Goal: Navigation & Orientation: Find specific page/section

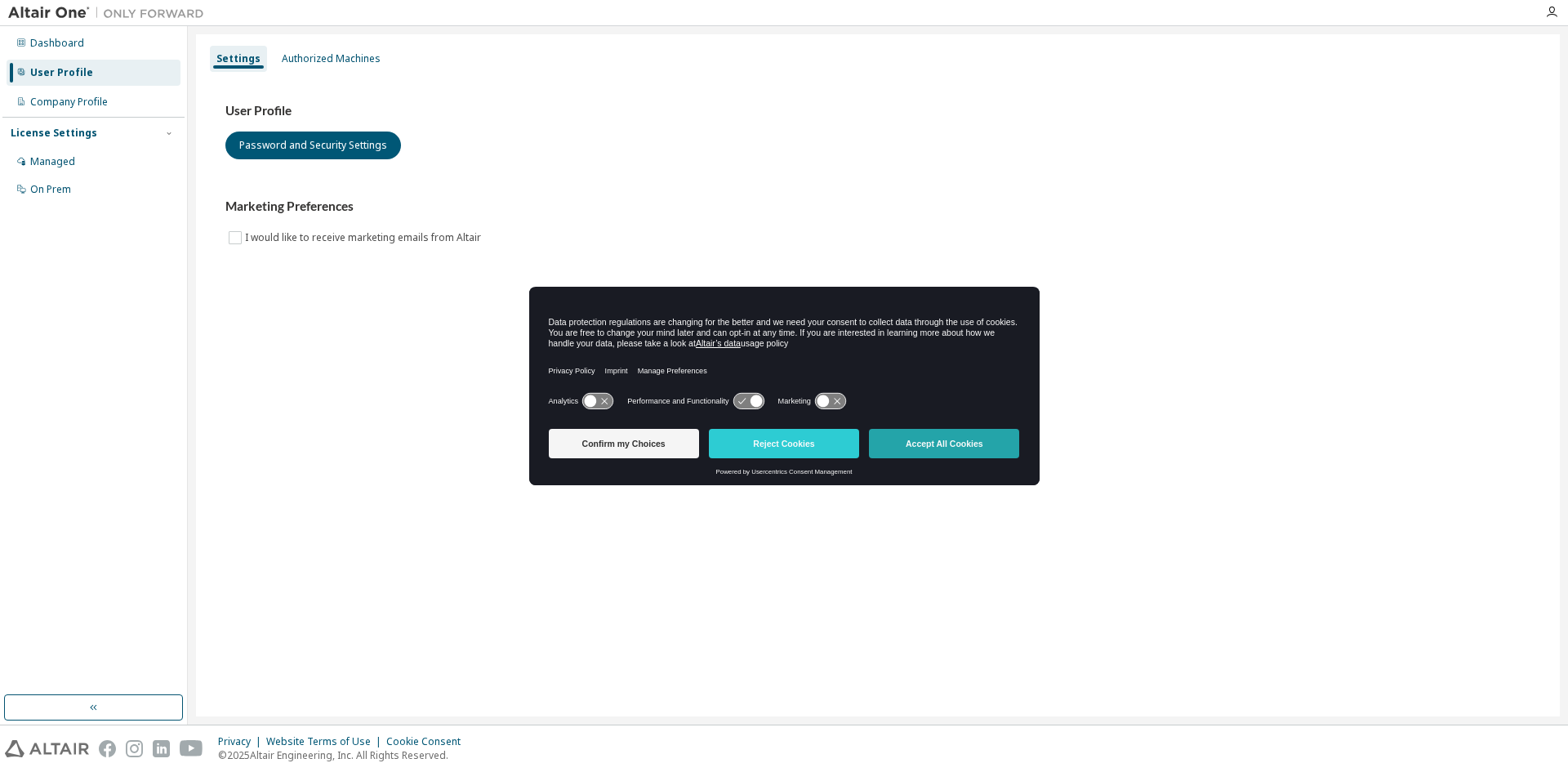
click at [995, 446] on button "Accept All Cookies" at bounding box center [944, 444] width 150 height 30
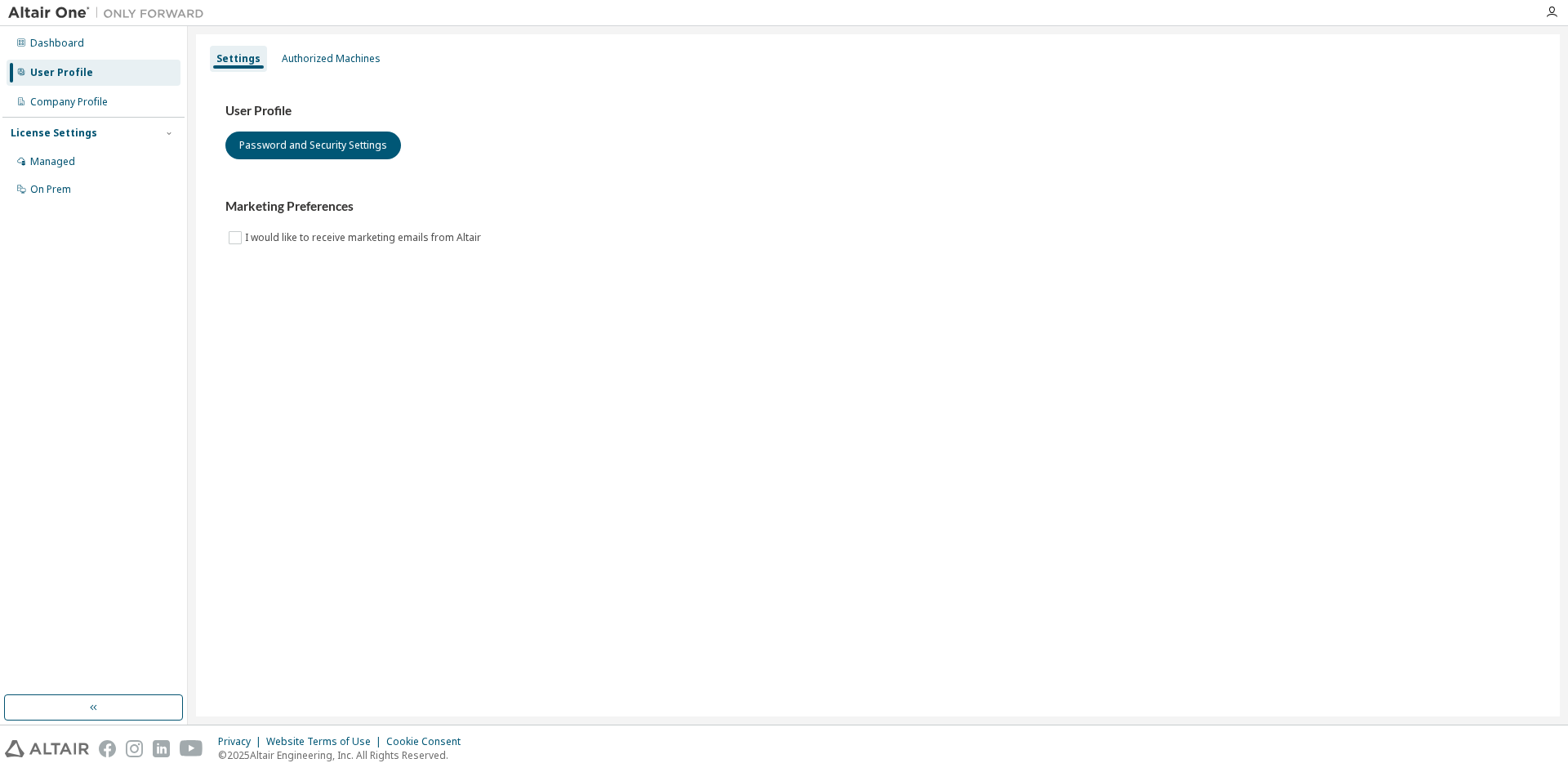
click at [57, 132] on div "License Settings" at bounding box center [54, 132] width 87 height 13
click at [63, 135] on div "License Settings" at bounding box center [54, 132] width 87 height 13
click at [53, 161] on div "Managed" at bounding box center [53, 161] width 45 height 13
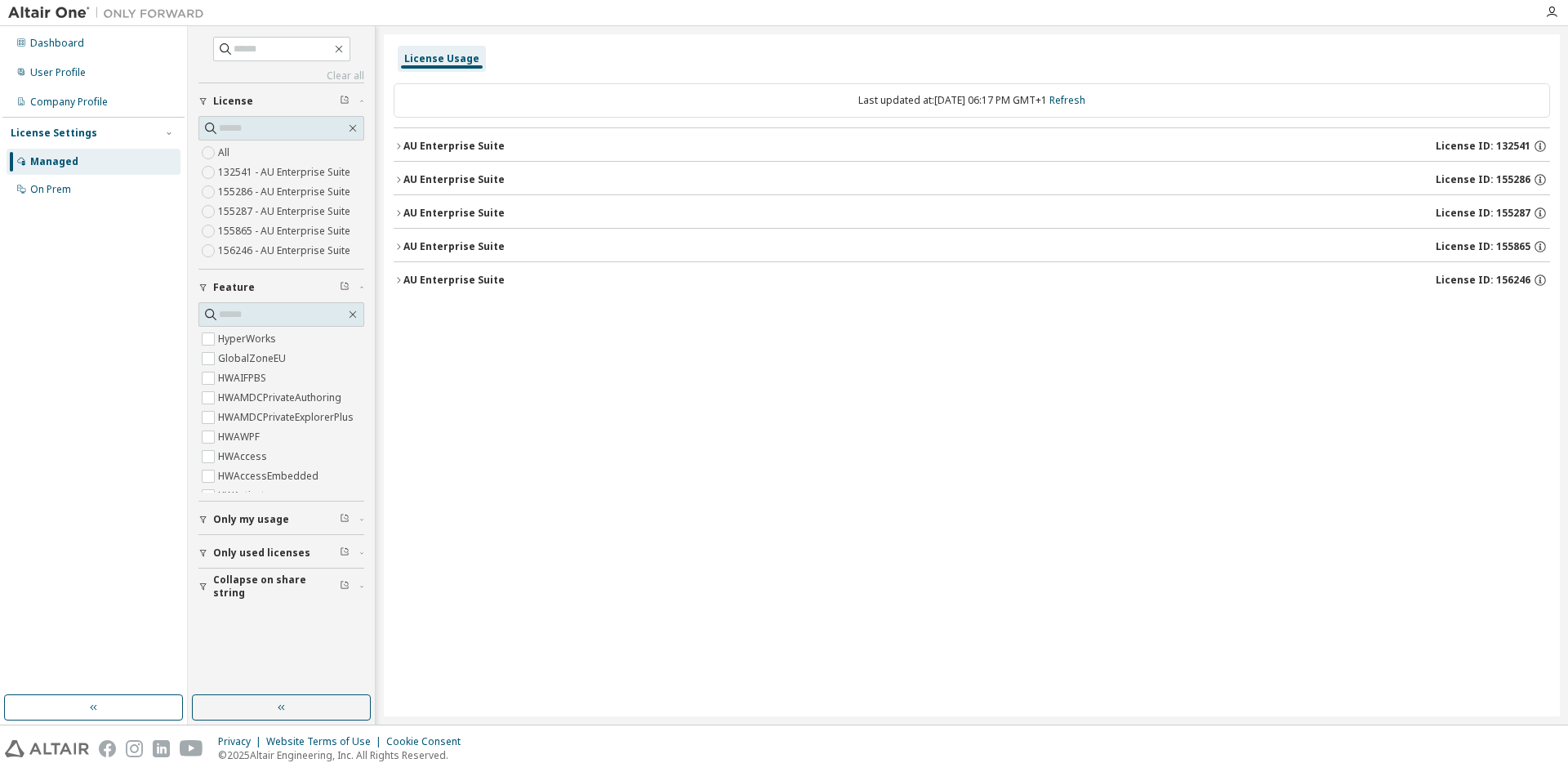
click at [431, 59] on div "License Usage" at bounding box center [442, 58] width 75 height 13
click at [59, 77] on div "User Profile" at bounding box center [58, 72] width 55 height 13
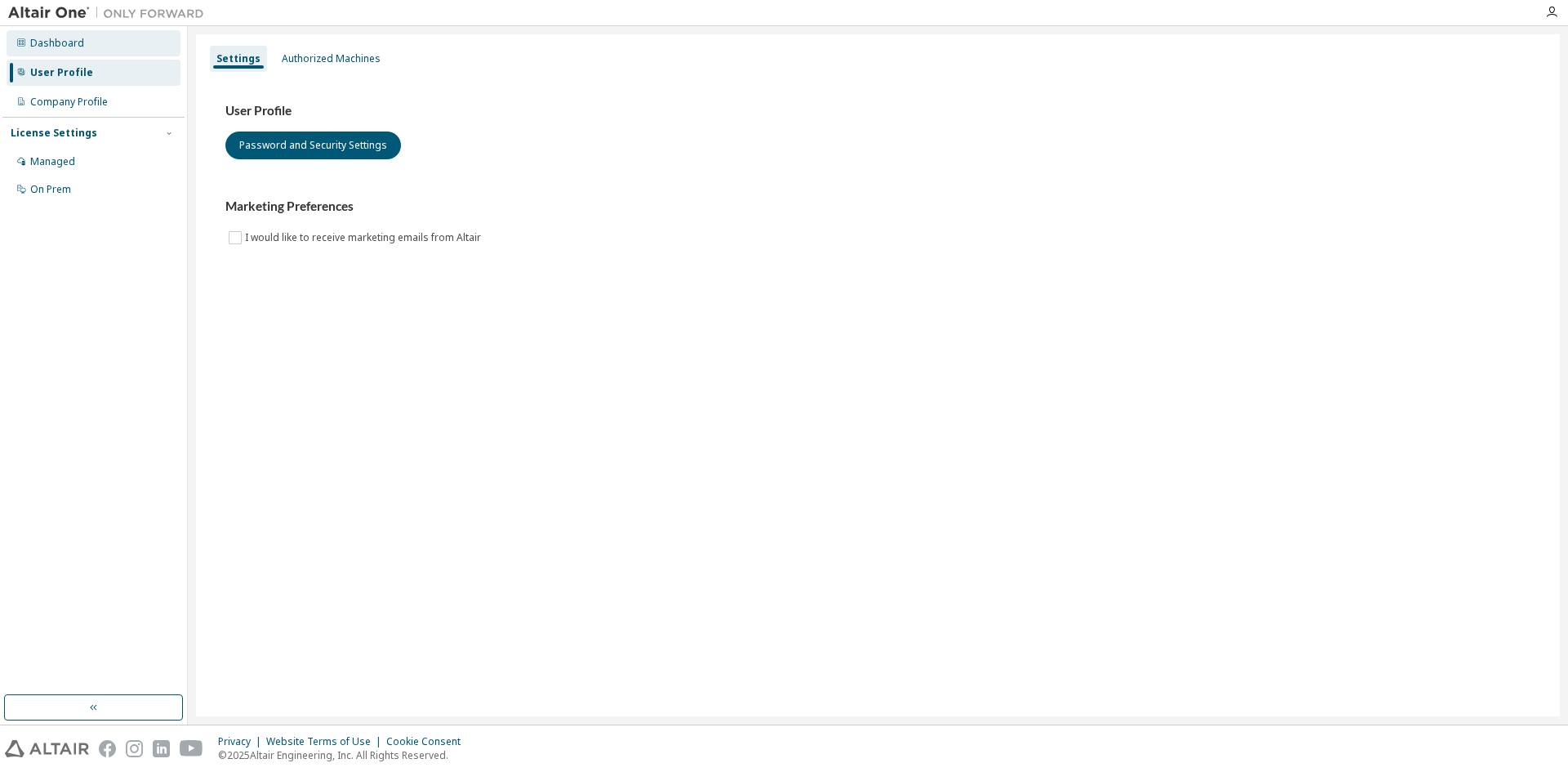
click at [75, 42] on div "Dashboard" at bounding box center [57, 42] width 54 height 13
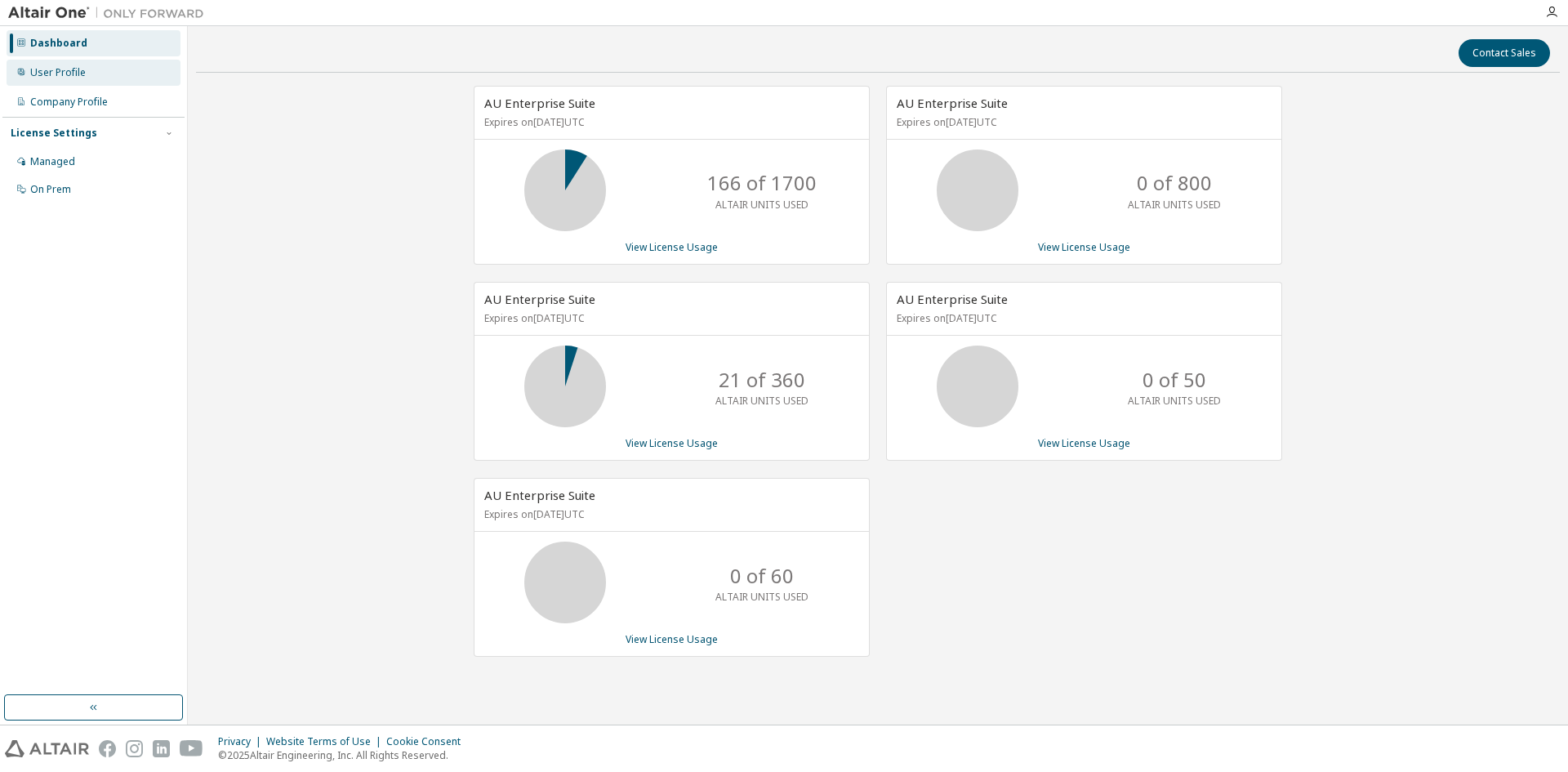
click at [63, 74] on div "User Profile" at bounding box center [58, 72] width 55 height 13
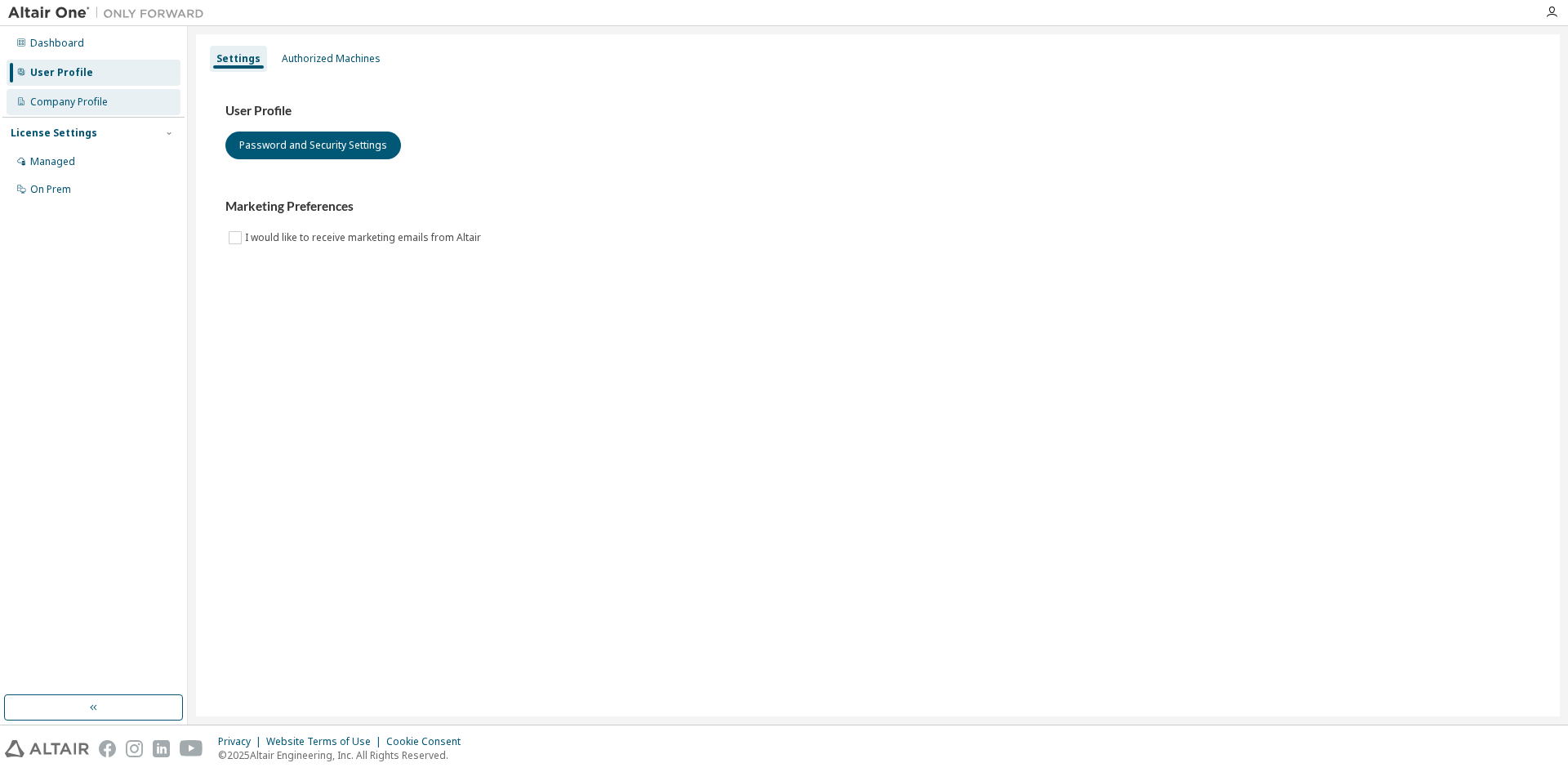
click at [64, 107] on div "Company Profile" at bounding box center [69, 102] width 78 height 13
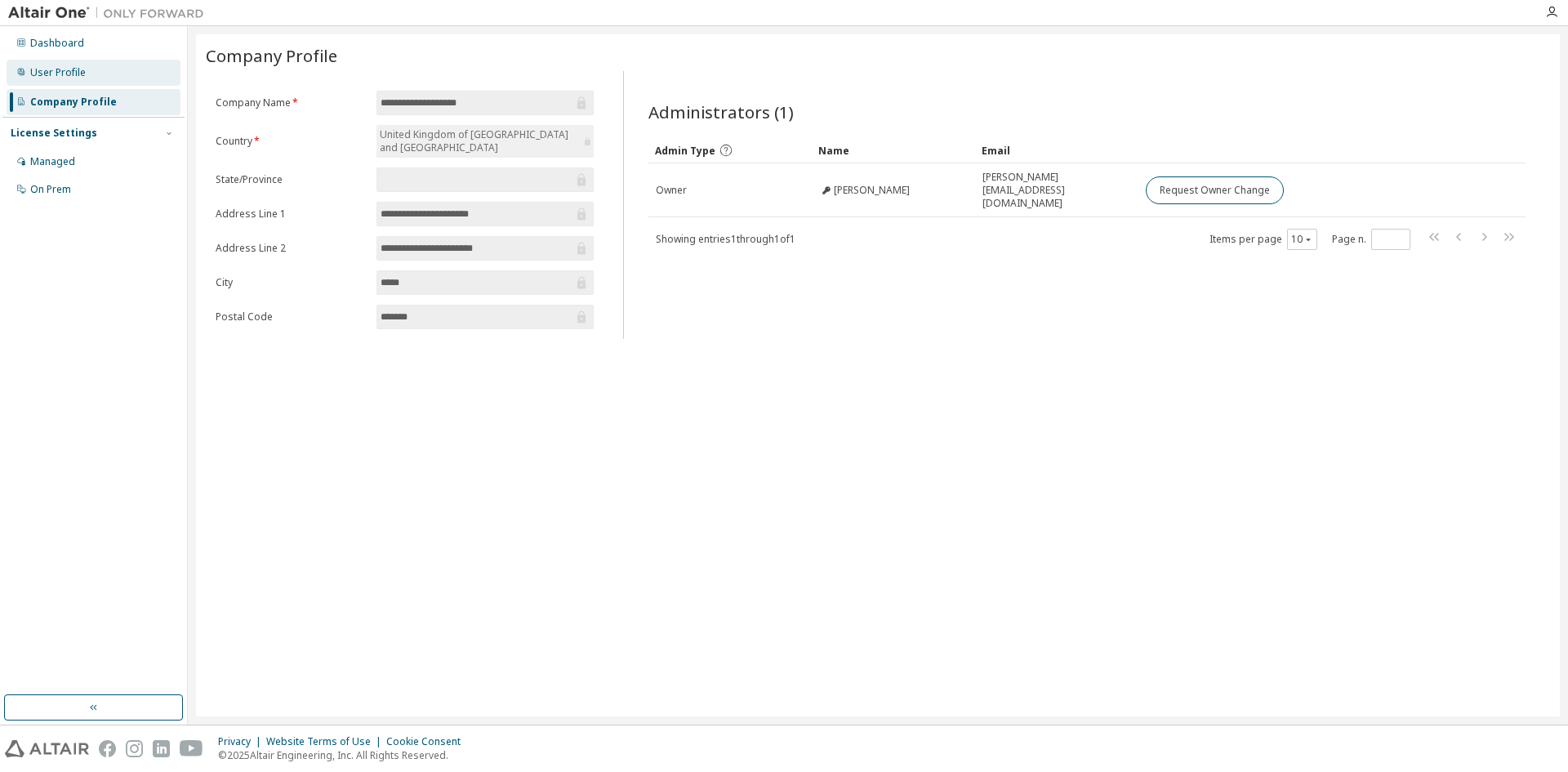
click at [59, 74] on div "User Profile" at bounding box center [58, 72] width 55 height 13
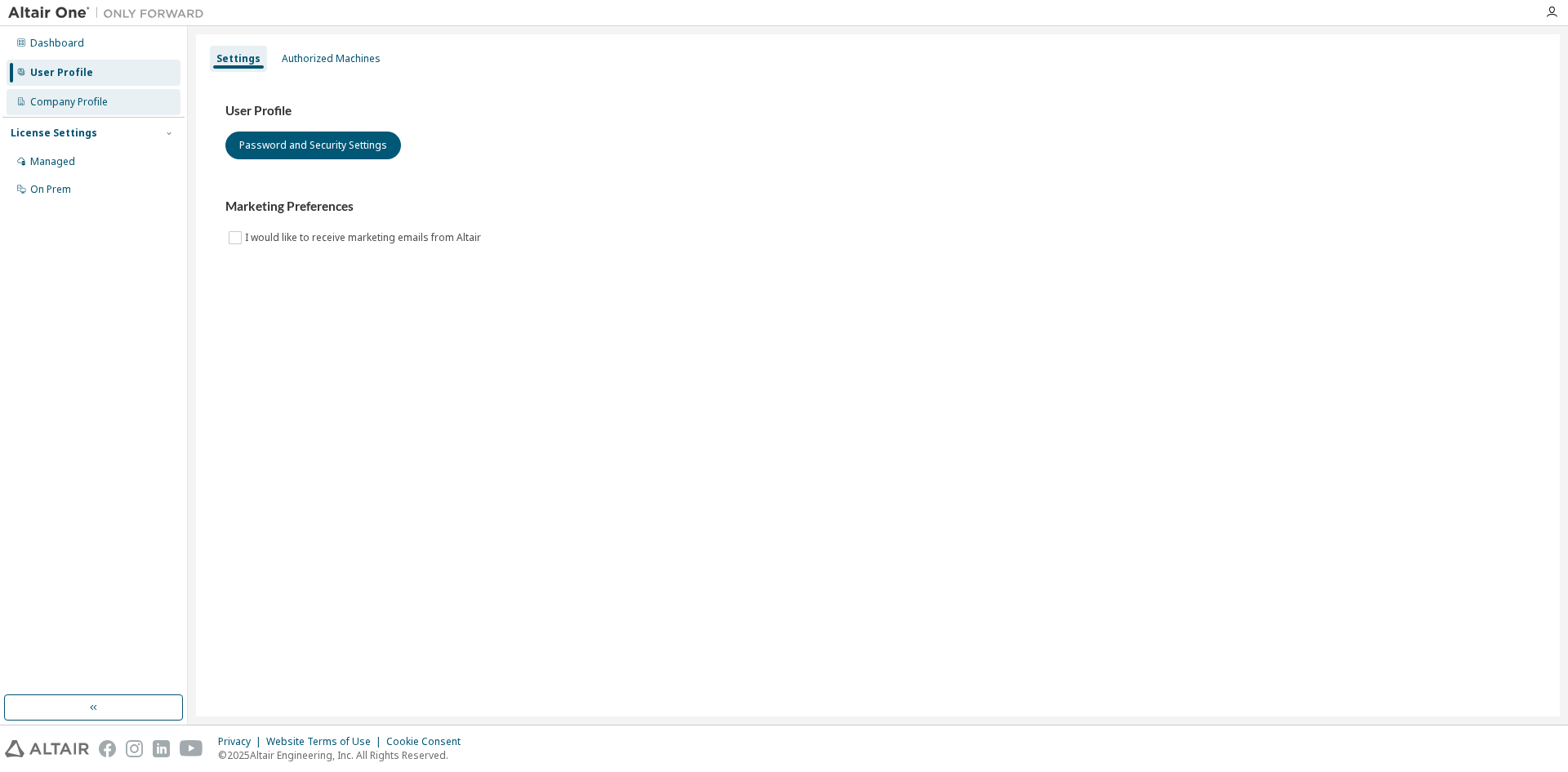
click at [78, 103] on div "Company Profile" at bounding box center [69, 102] width 78 height 13
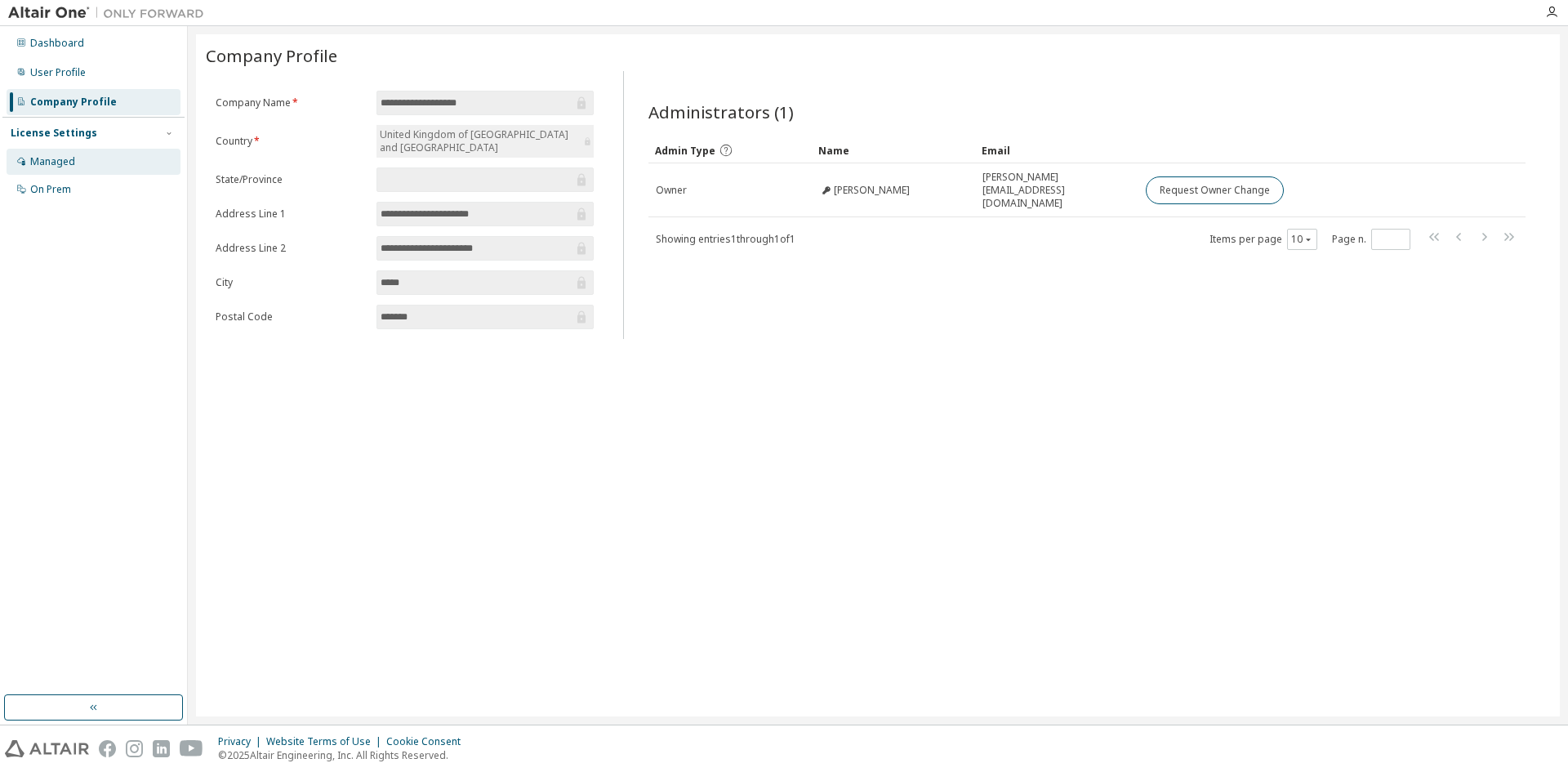
click at [63, 160] on div "Managed" at bounding box center [53, 161] width 45 height 13
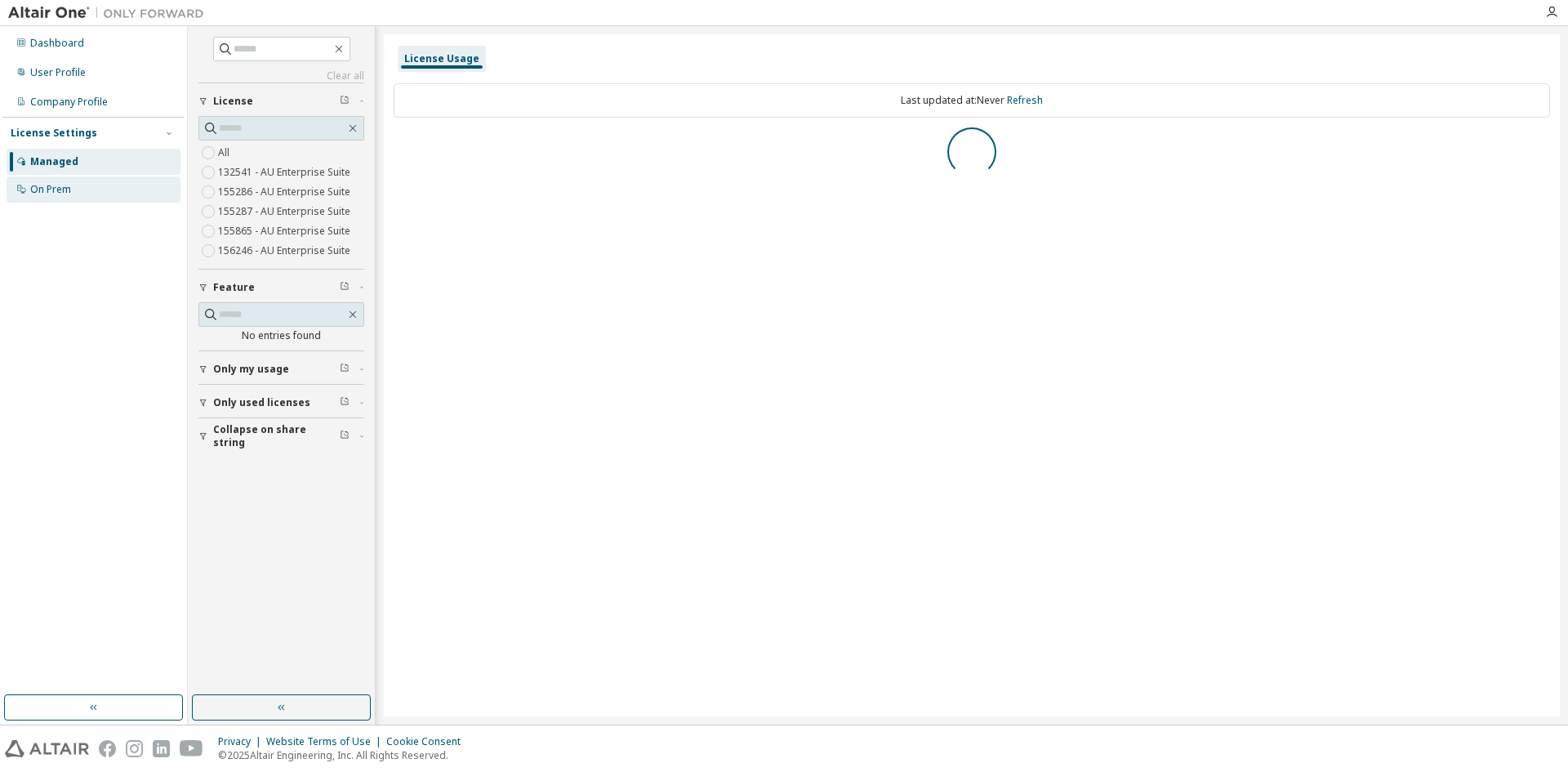
click at [55, 192] on div "On Prem" at bounding box center [50, 189] width 40 height 13
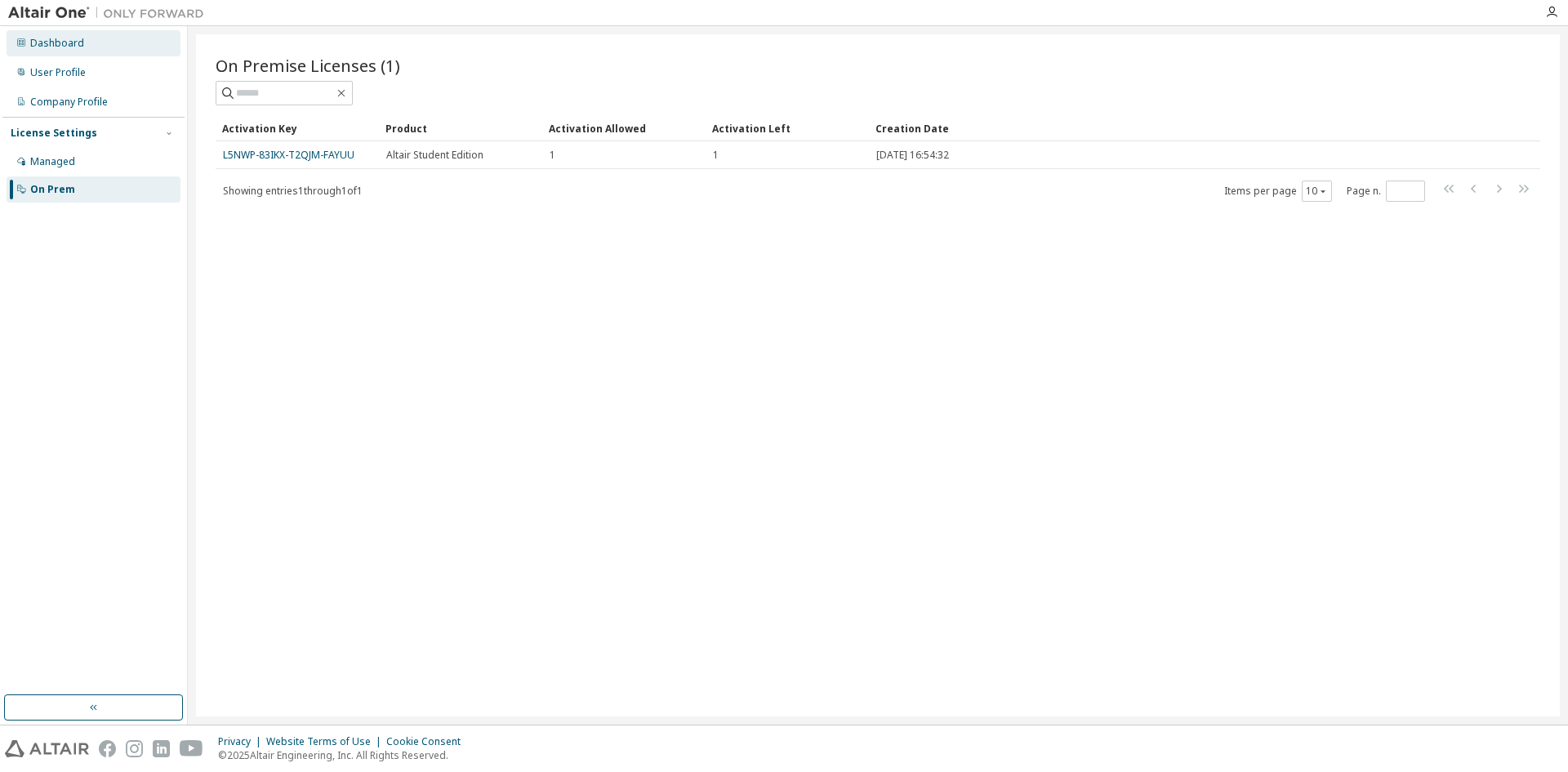
click at [57, 46] on div "Dashboard" at bounding box center [57, 42] width 54 height 13
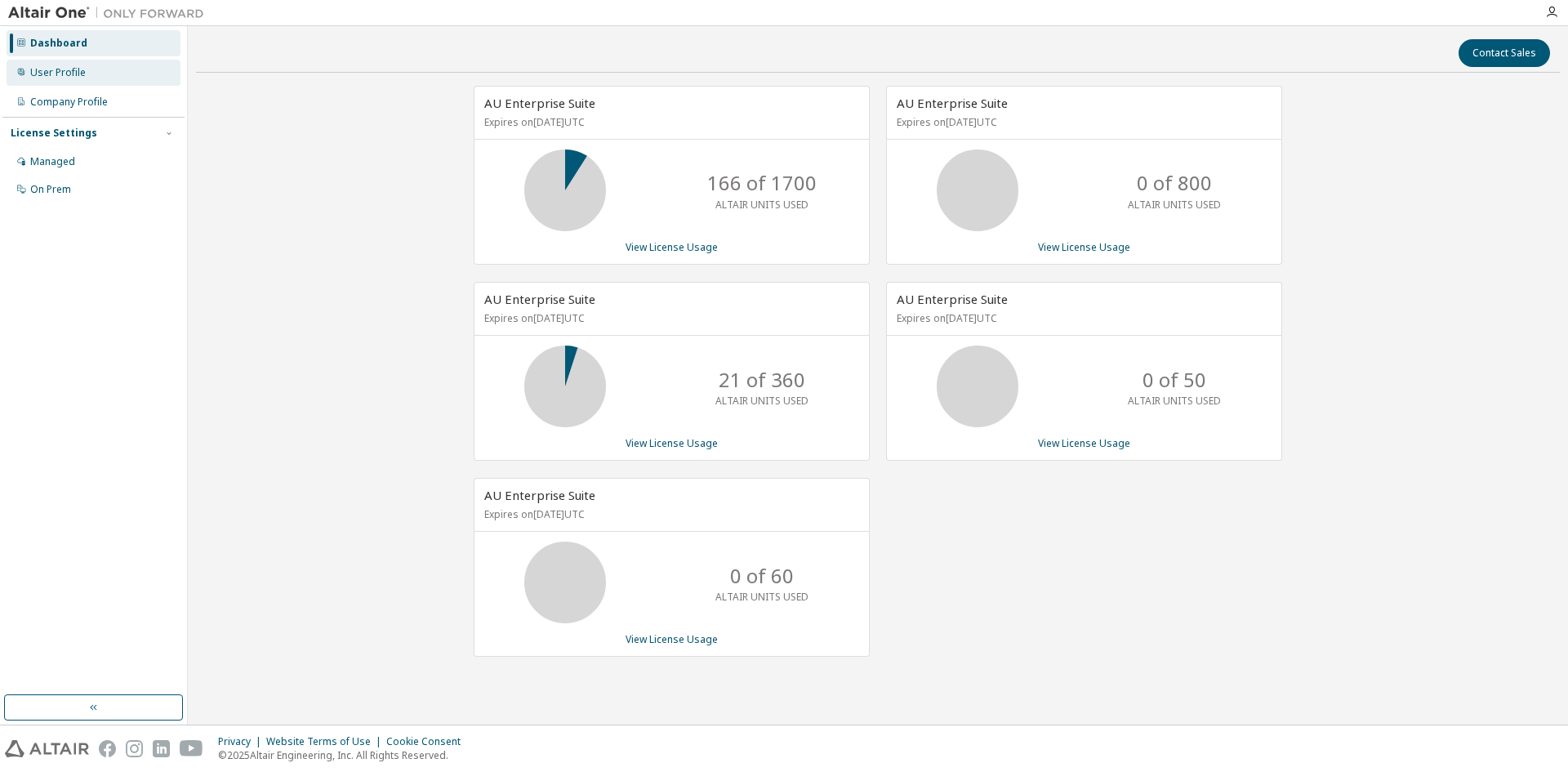
click at [70, 81] on div "User Profile" at bounding box center [94, 72] width 173 height 27
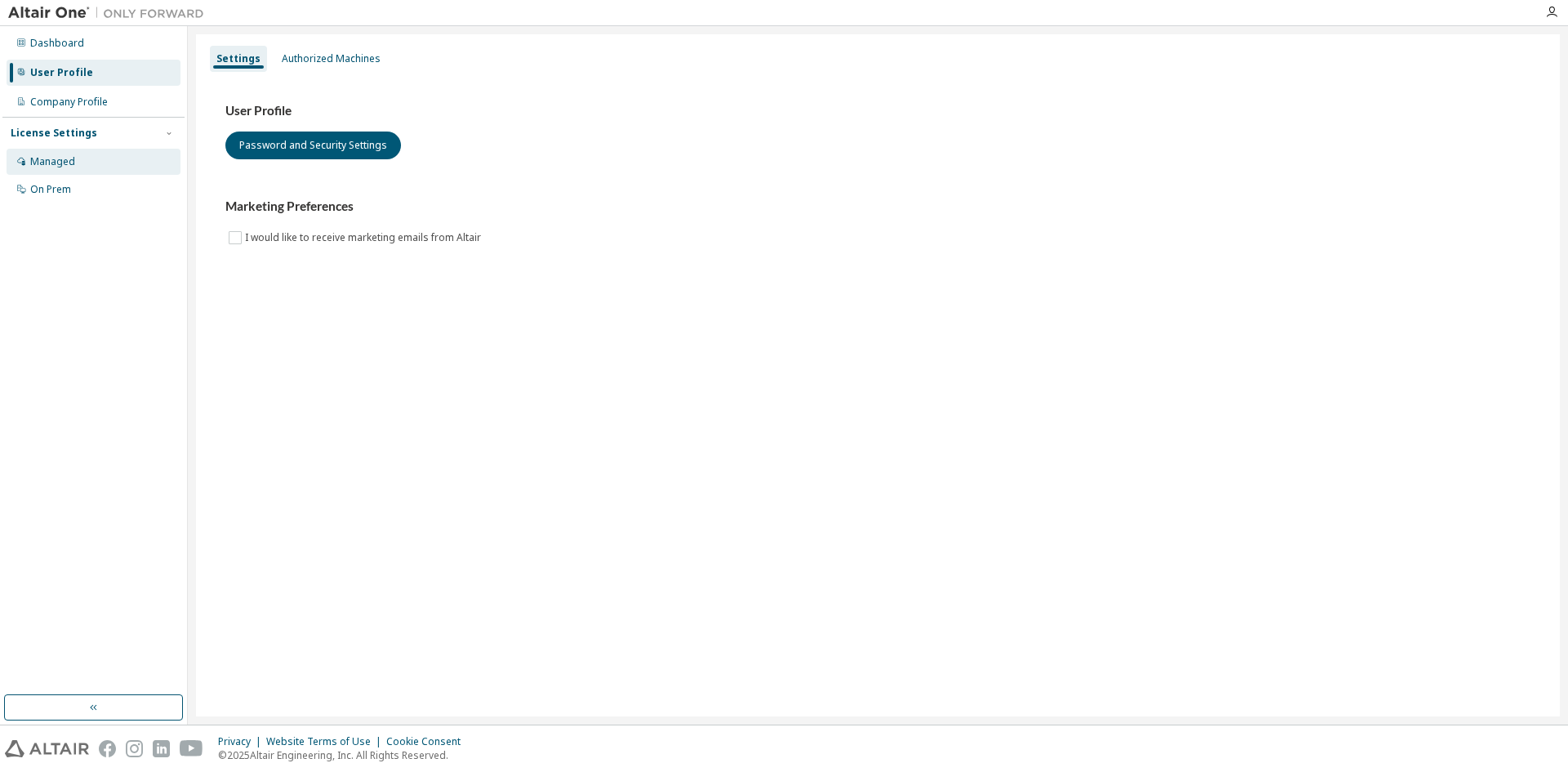
click at [53, 167] on div "Managed" at bounding box center [53, 161] width 45 height 13
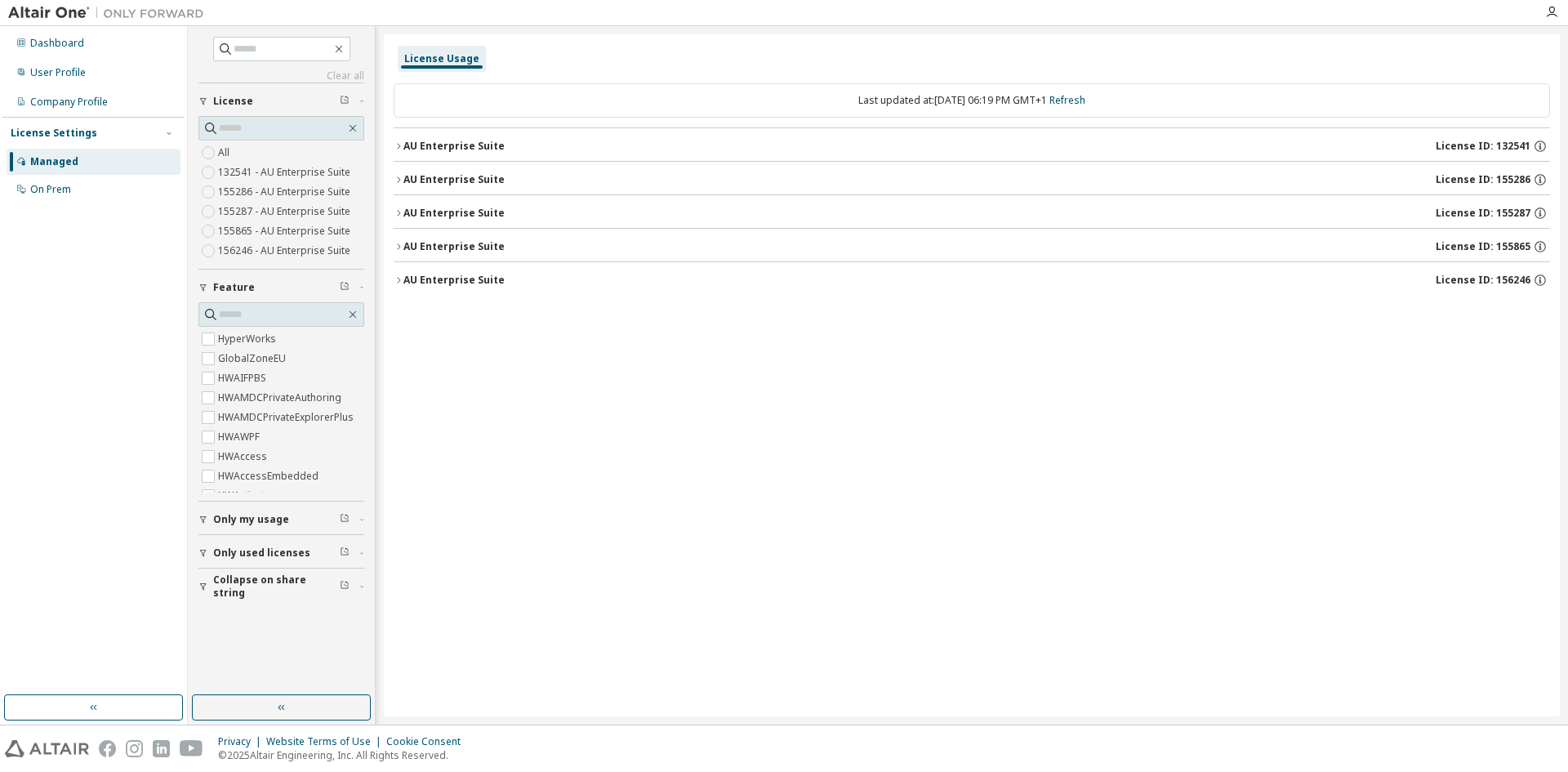
click at [393, 143] on icon "button" at bounding box center [398, 146] width 10 height 10
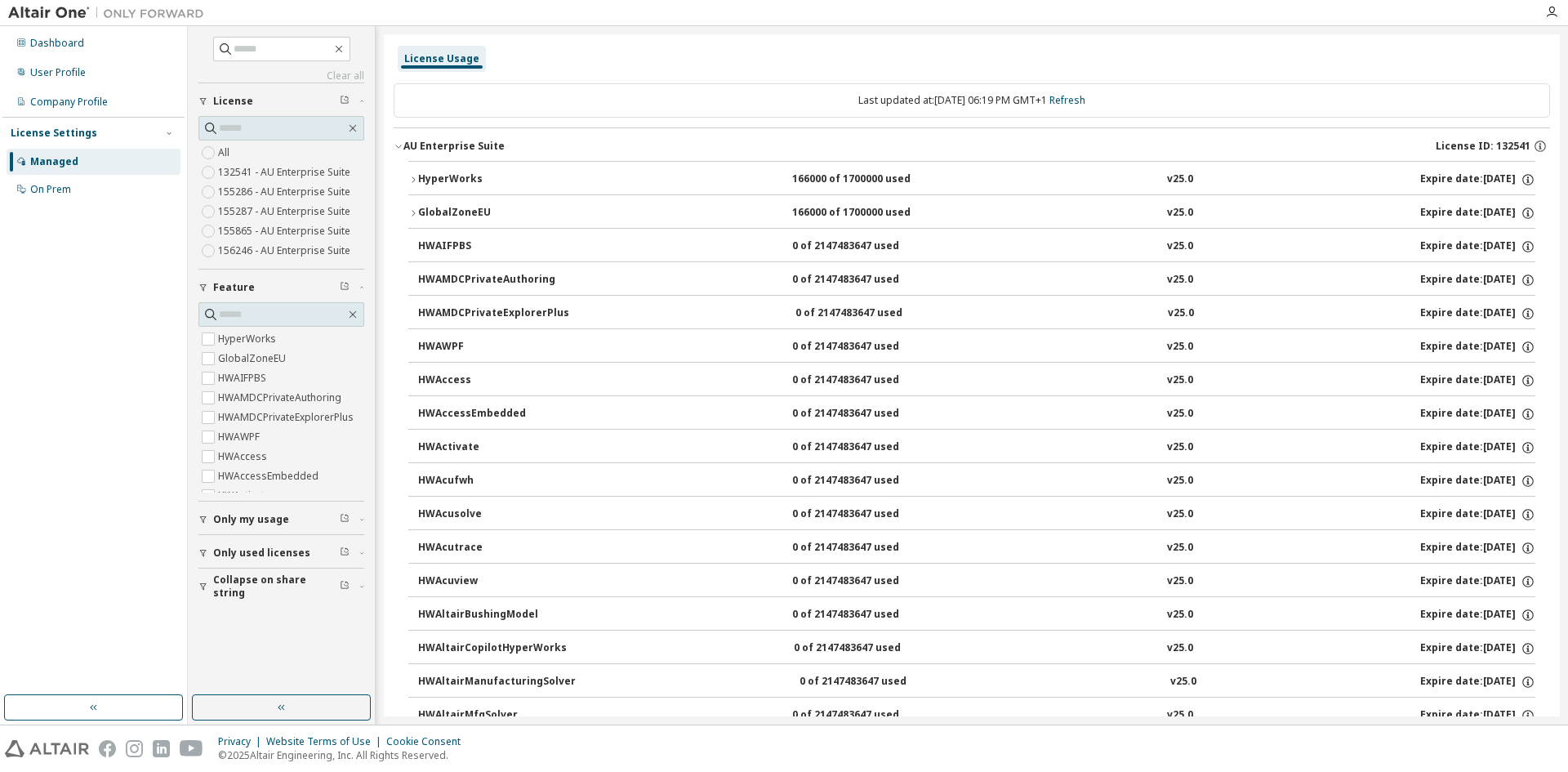
click at [393, 144] on icon "button" at bounding box center [398, 146] width 10 height 10
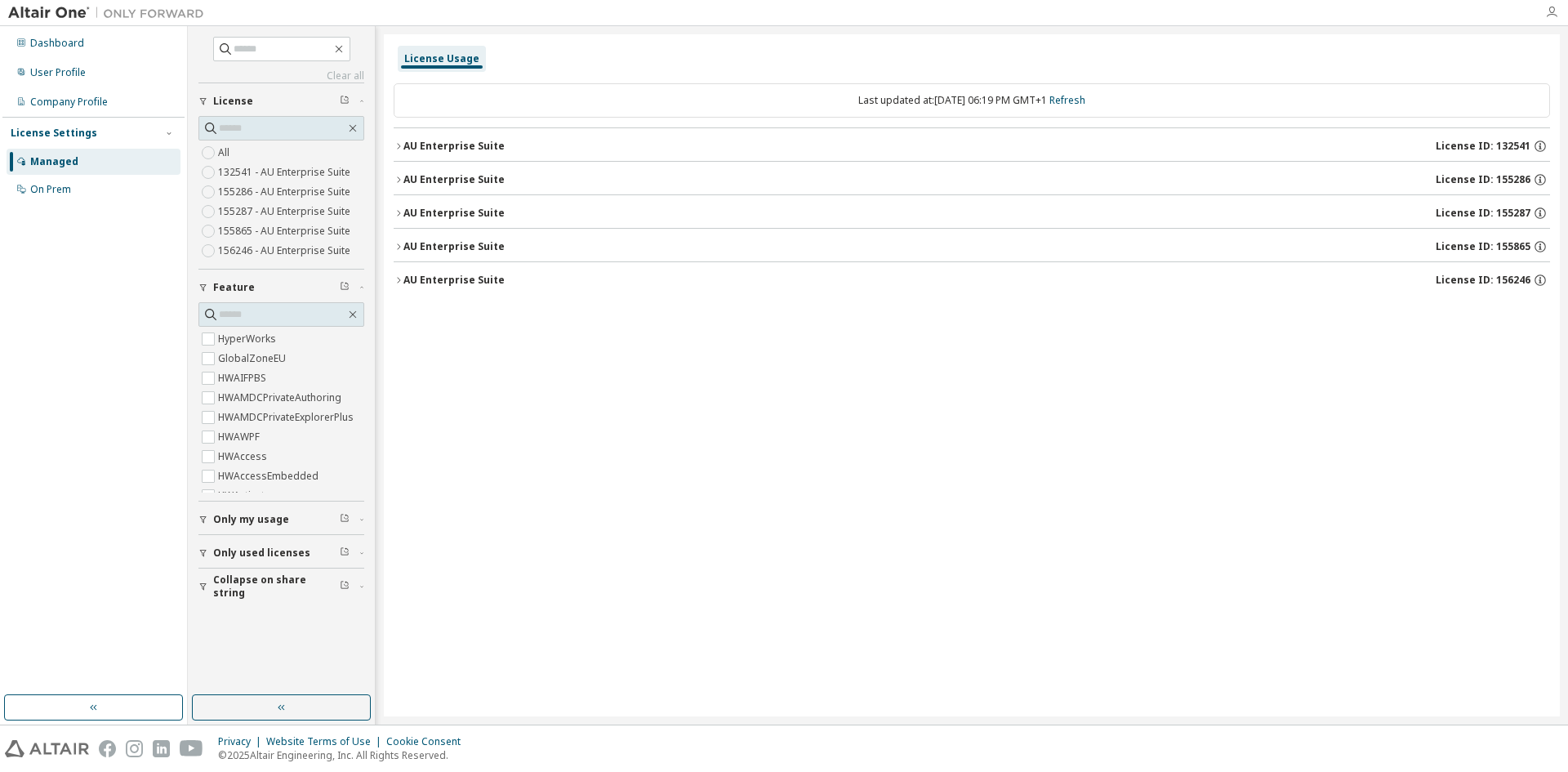
click at [1550, 10] on icon "button" at bounding box center [1551, 12] width 13 height 13
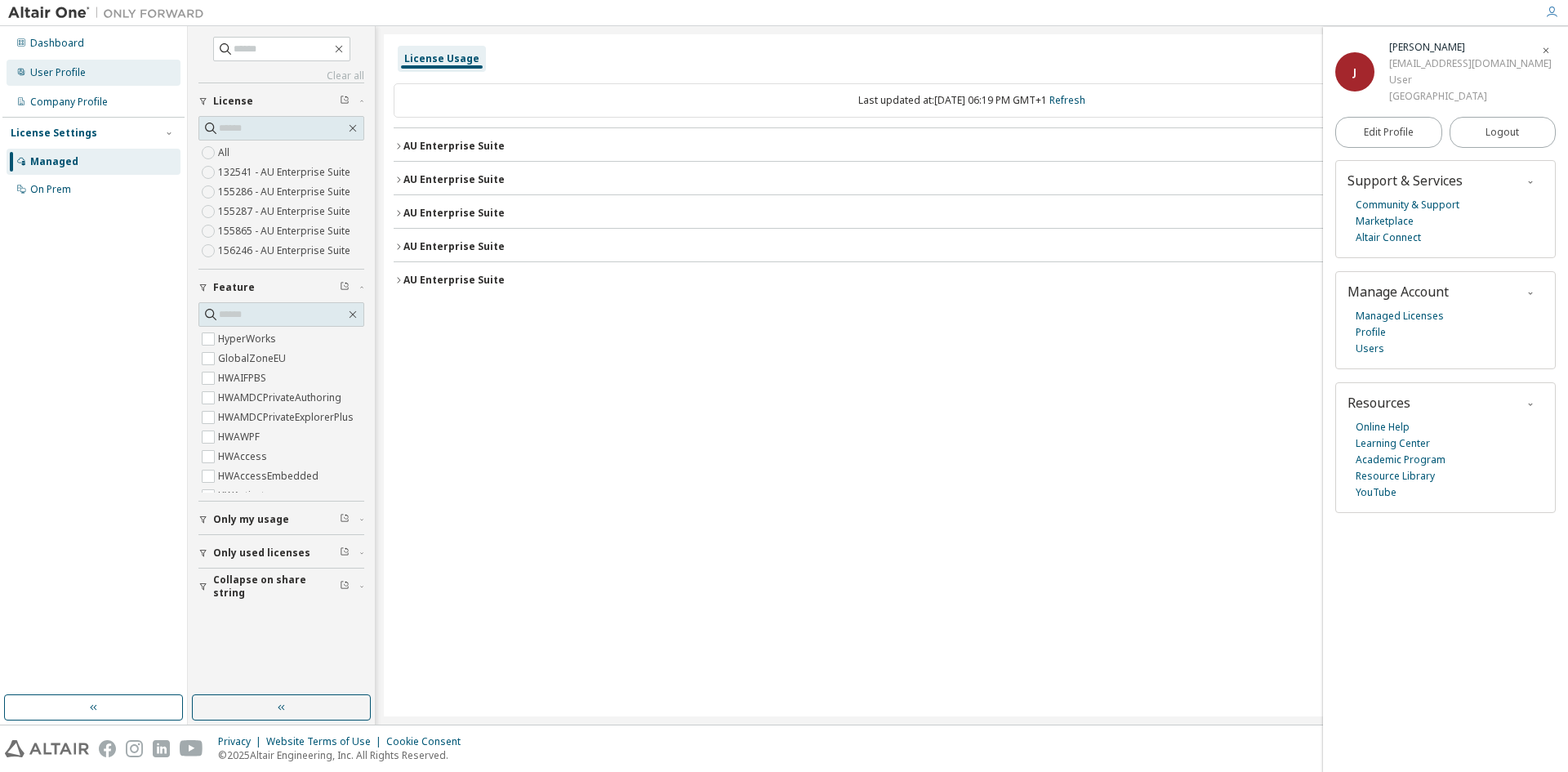
click at [49, 69] on div "User Profile" at bounding box center [58, 72] width 55 height 13
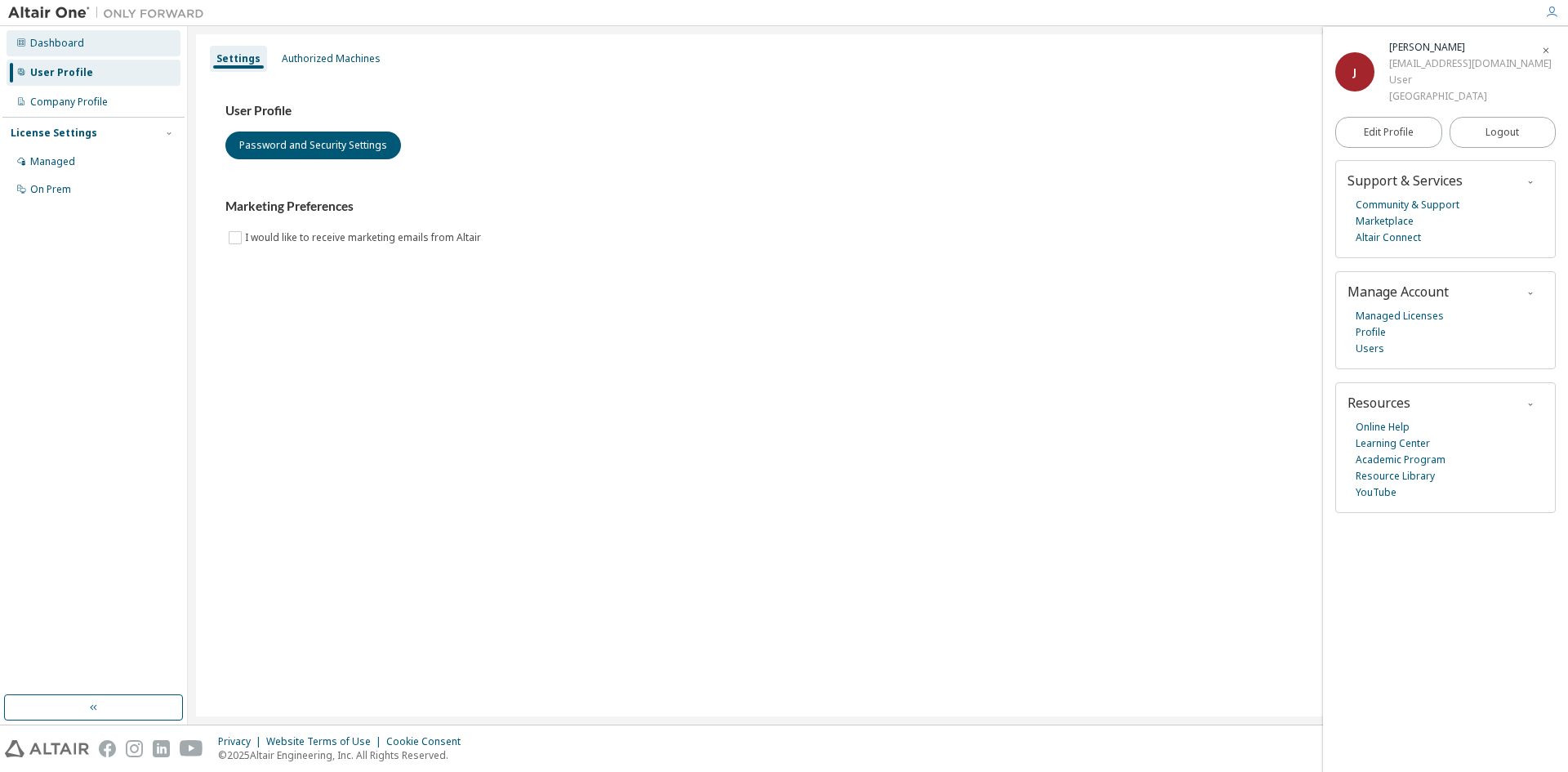
click at [55, 46] on div "Dashboard" at bounding box center [57, 42] width 54 height 13
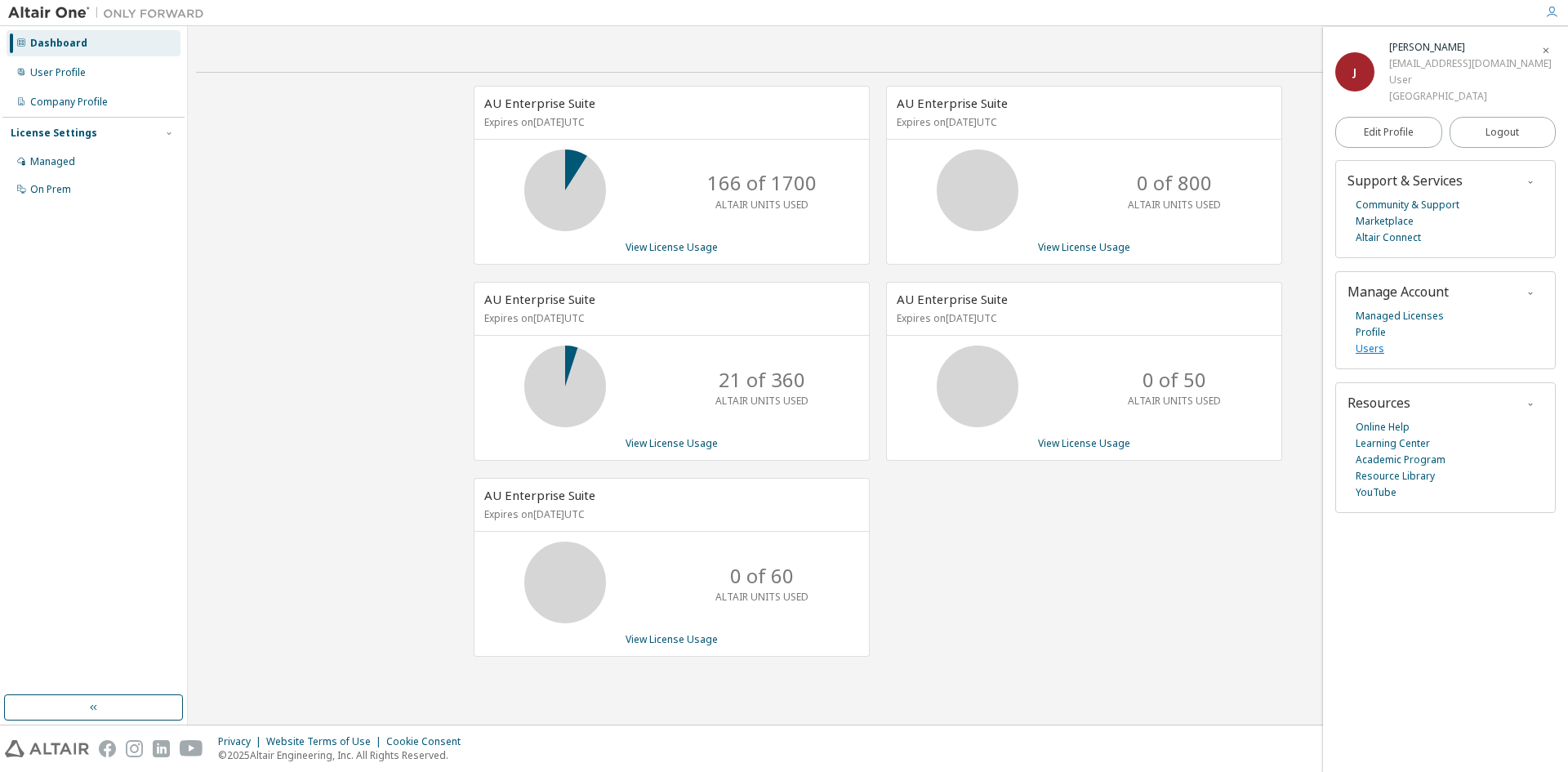
click at [1370, 346] on link "Users" at bounding box center [1369, 349] width 29 height 17
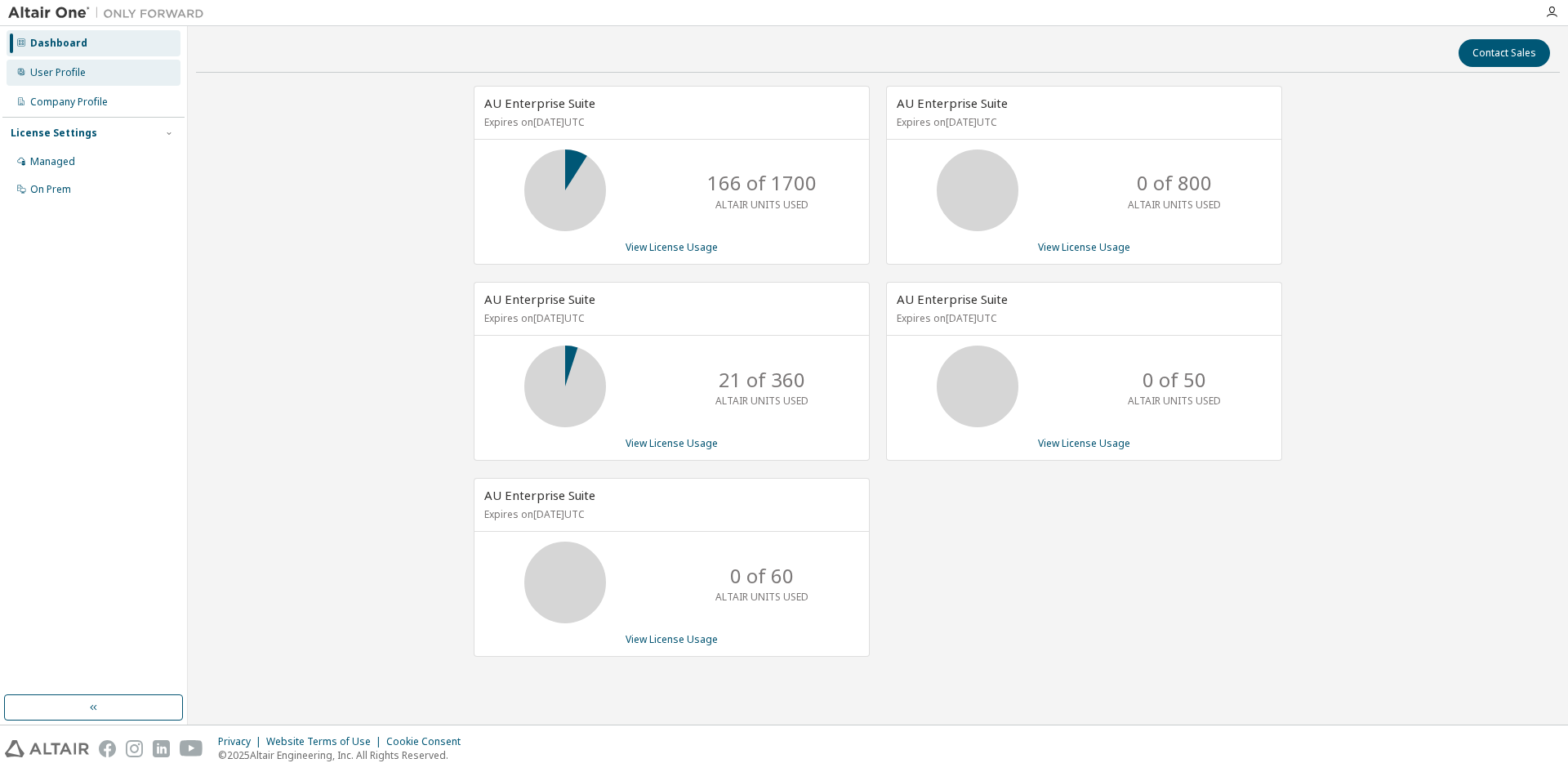
click at [43, 77] on div "User Profile" at bounding box center [58, 72] width 55 height 13
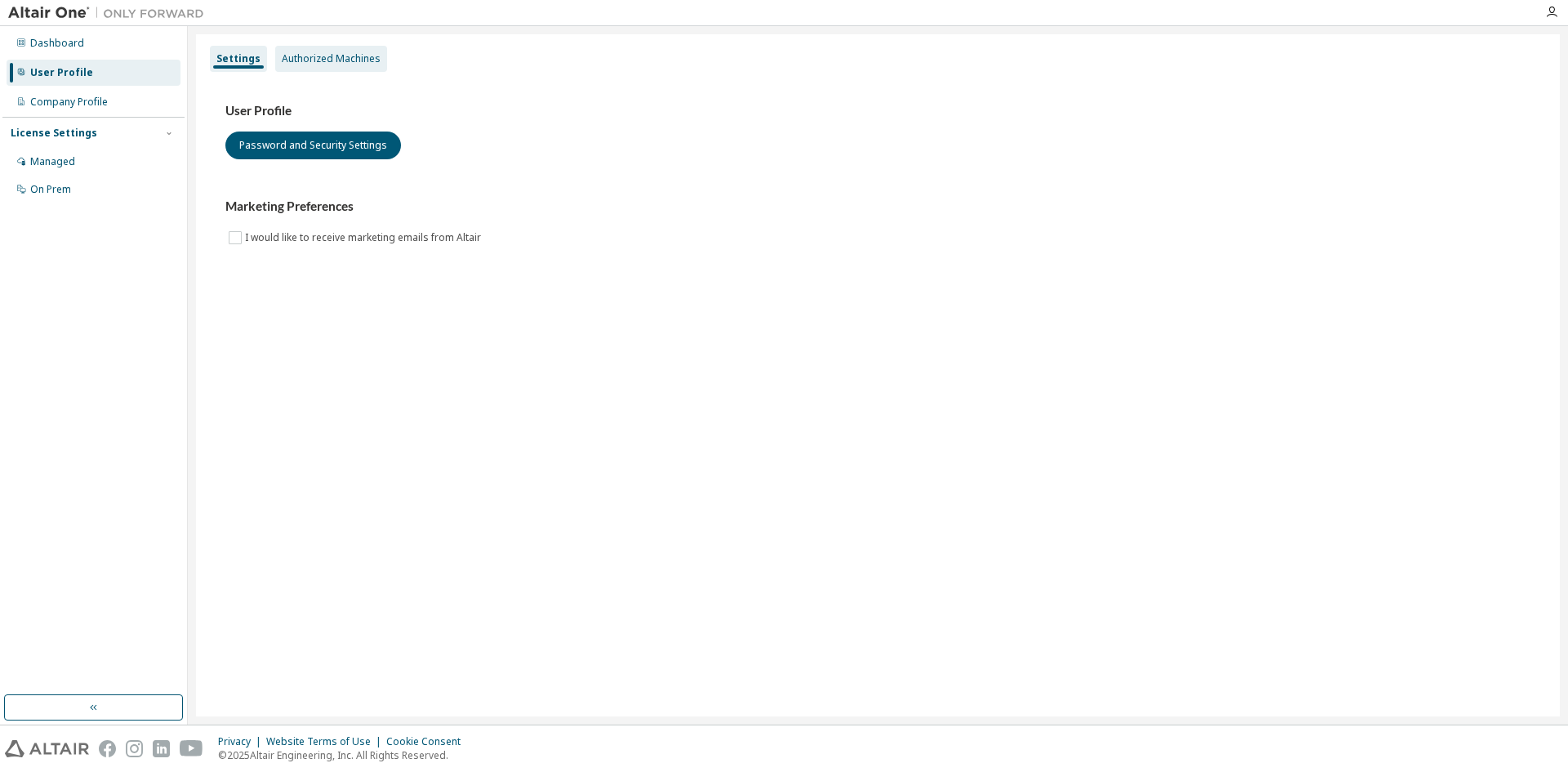
click at [311, 59] on div "Authorized Machines" at bounding box center [331, 58] width 99 height 13
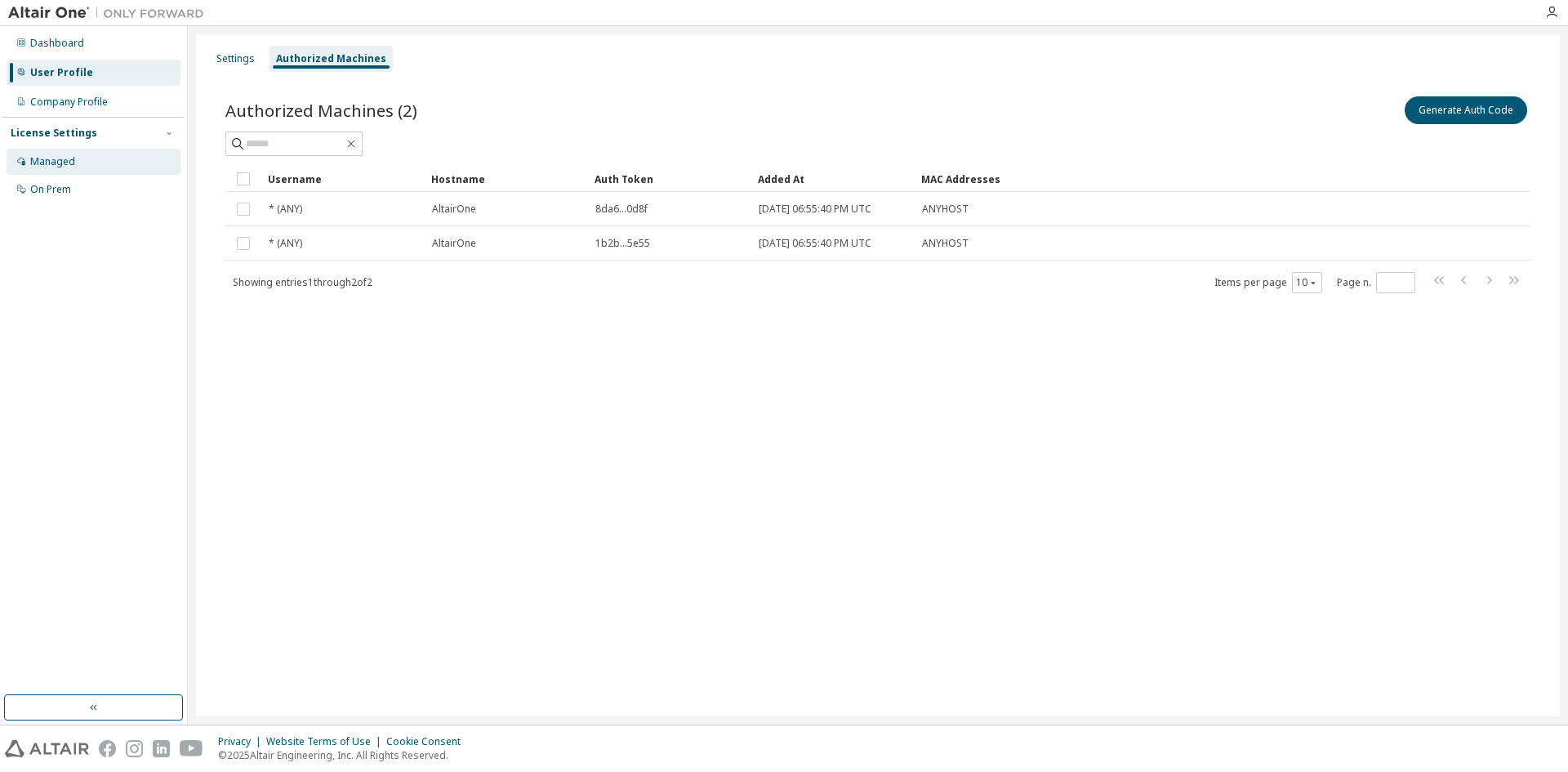
click at [74, 167] on div "Managed" at bounding box center [53, 161] width 45 height 13
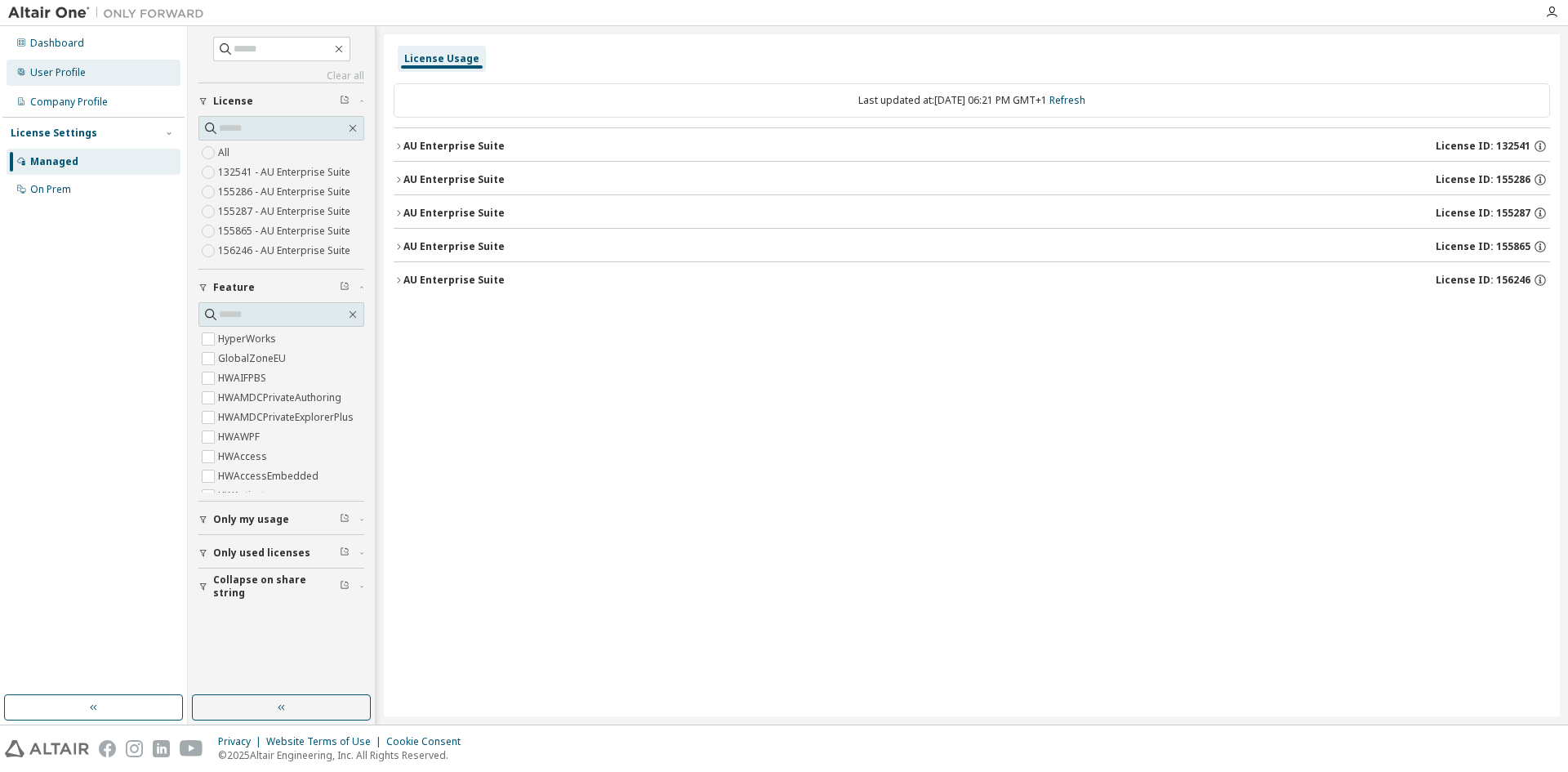
click at [64, 74] on div "User Profile" at bounding box center [58, 72] width 55 height 13
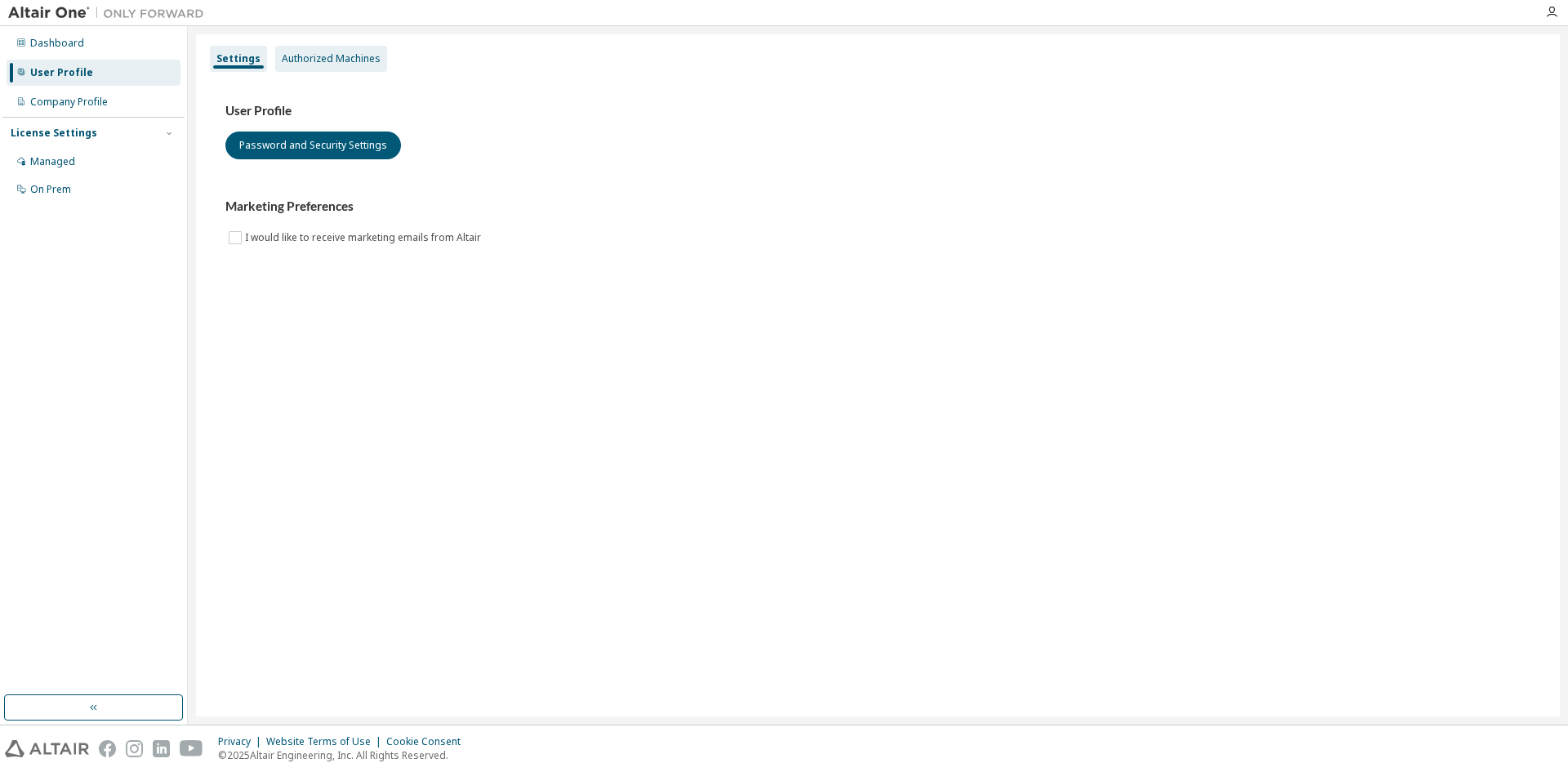
click at [342, 56] on div "Authorized Machines" at bounding box center [331, 58] width 99 height 13
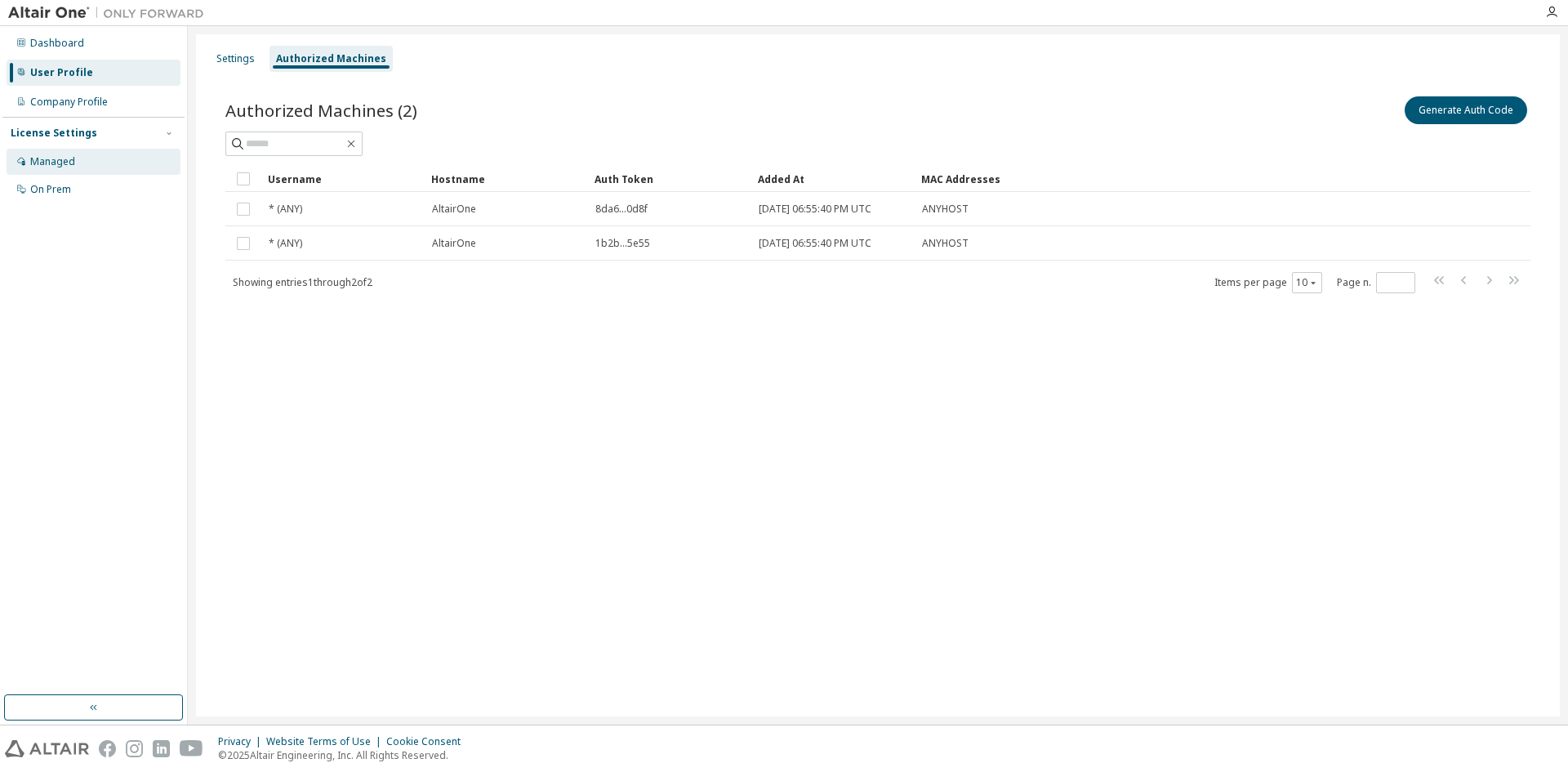
click at [75, 161] on div "Managed" at bounding box center [94, 162] width 173 height 27
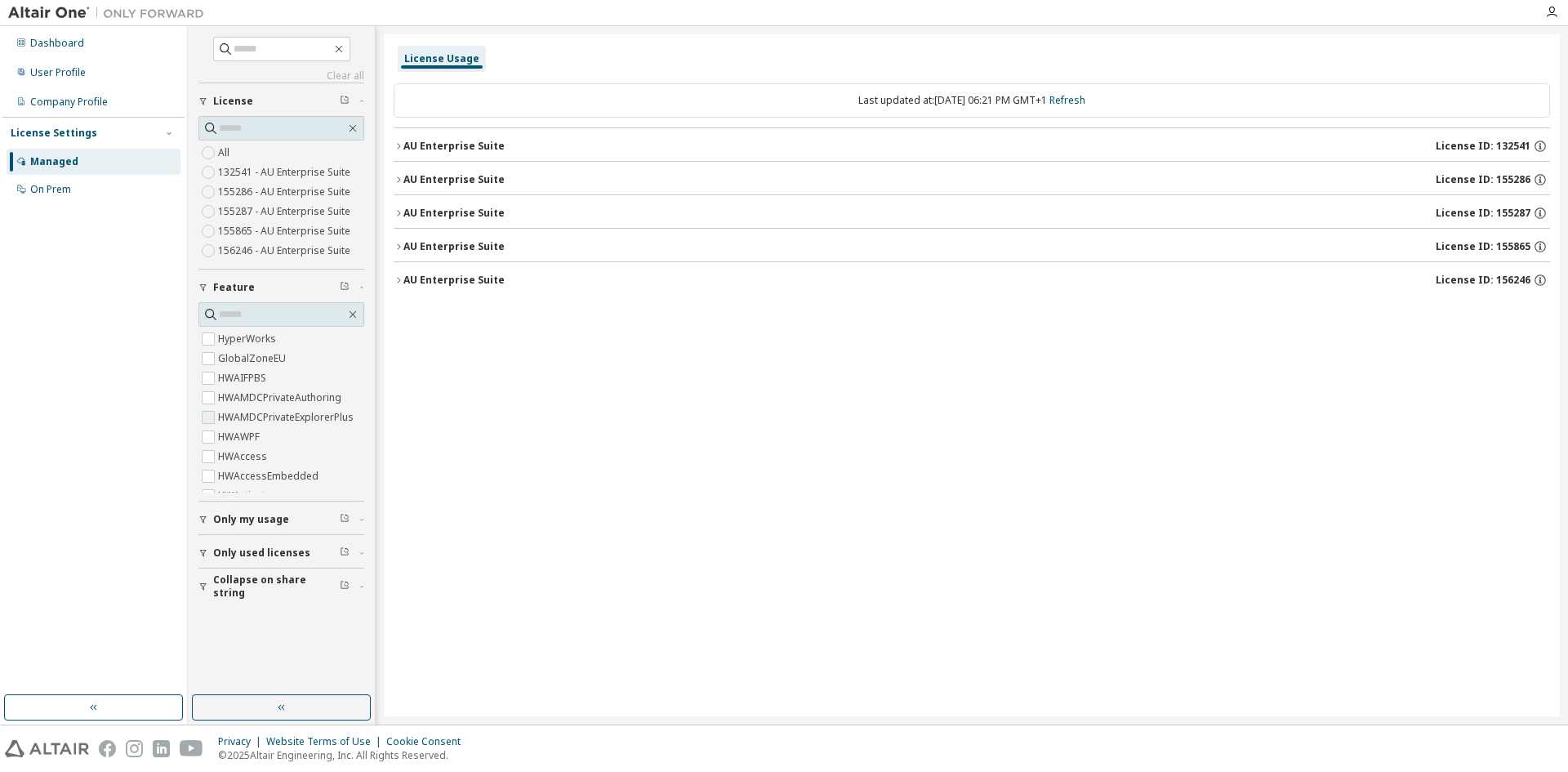
click at [250, 412] on label "HWAMDCPrivateExplorerPlus" at bounding box center [287, 417] width 139 height 20
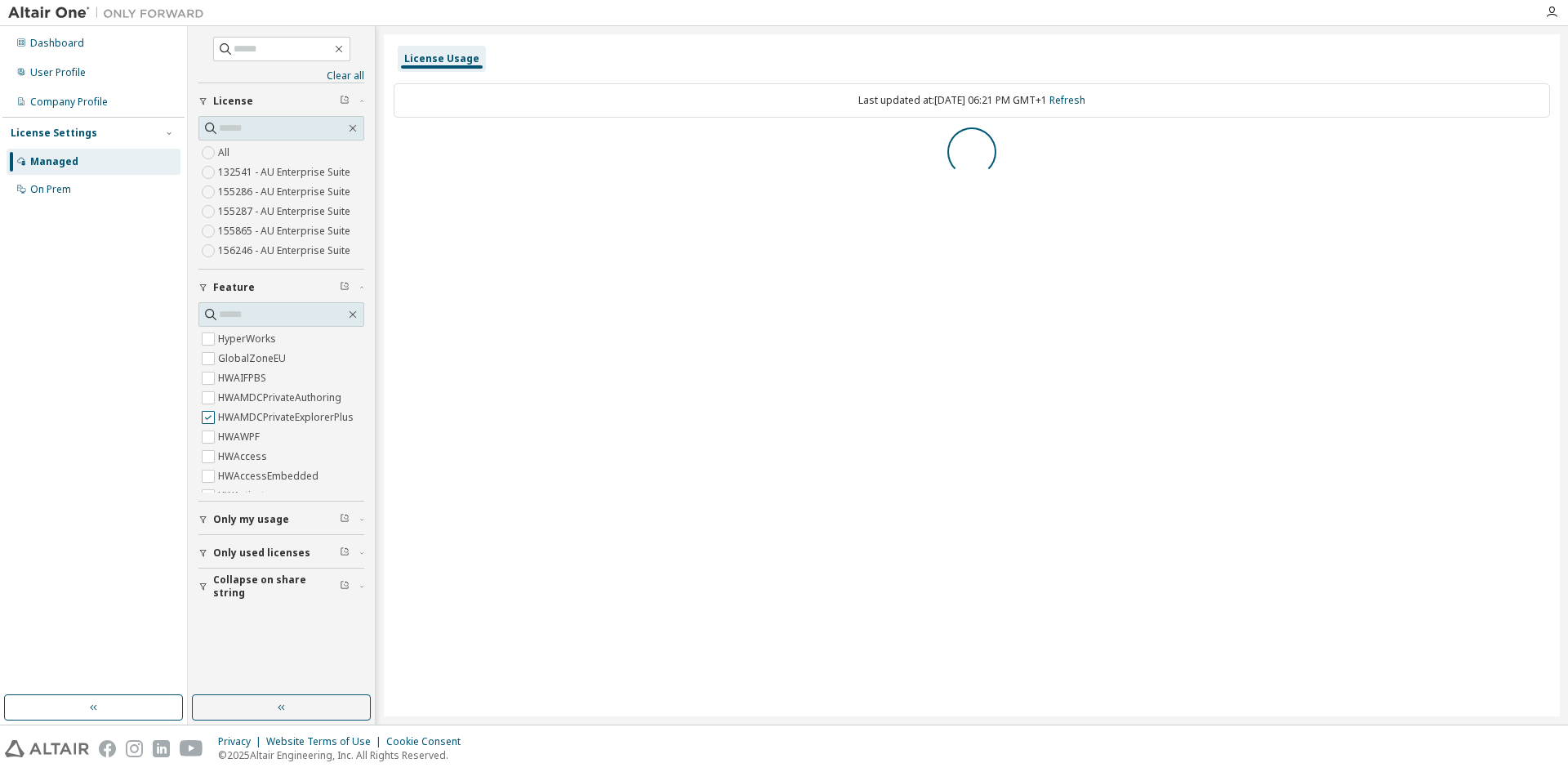
click at [212, 418] on div "Collapse on share string Only used licenses Only my usage Feature HyperWorks Gl…" at bounding box center [281, 342] width 166 height 519
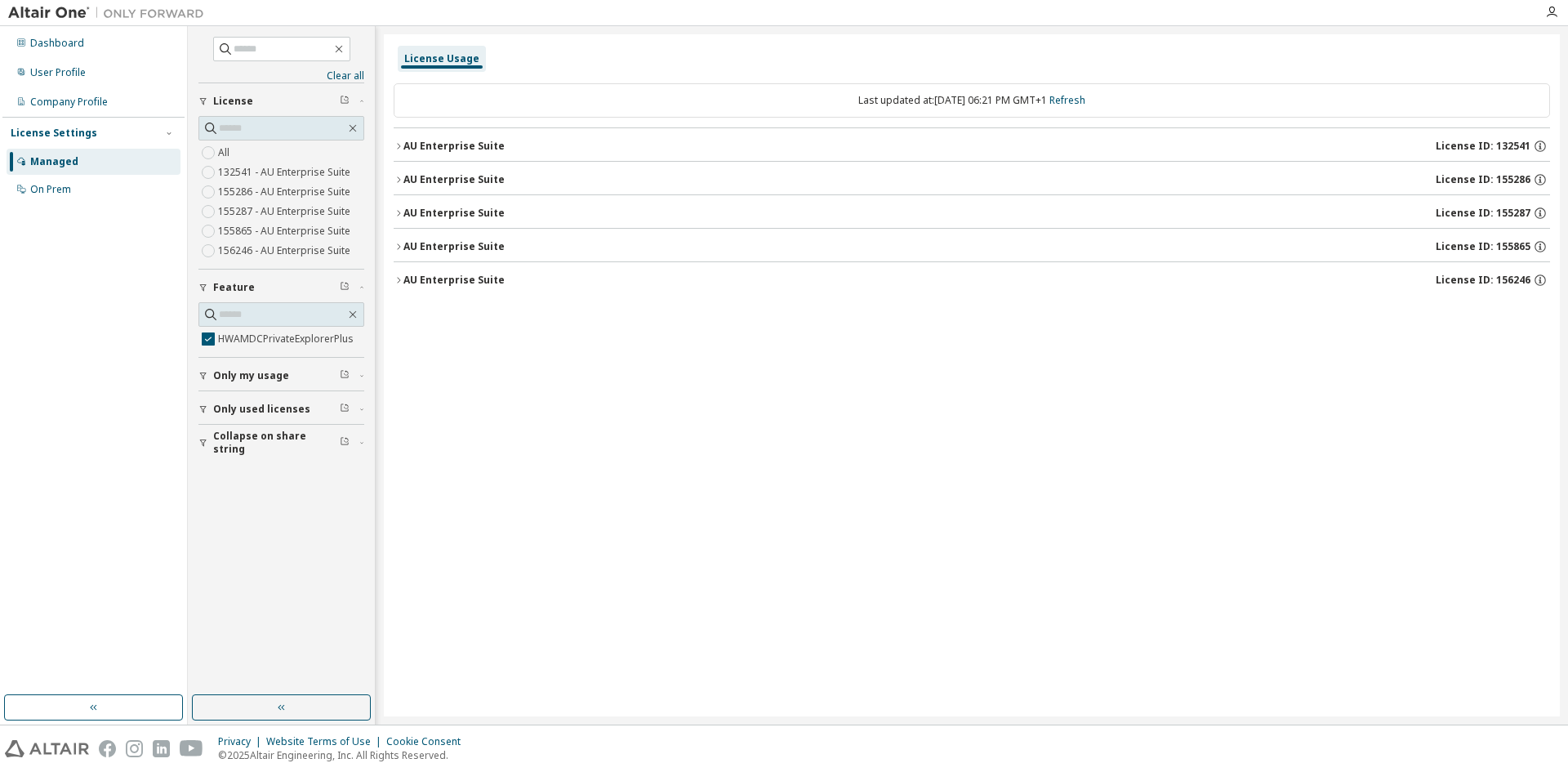
click at [262, 421] on button "Only used licenses" at bounding box center [281, 409] width 166 height 35
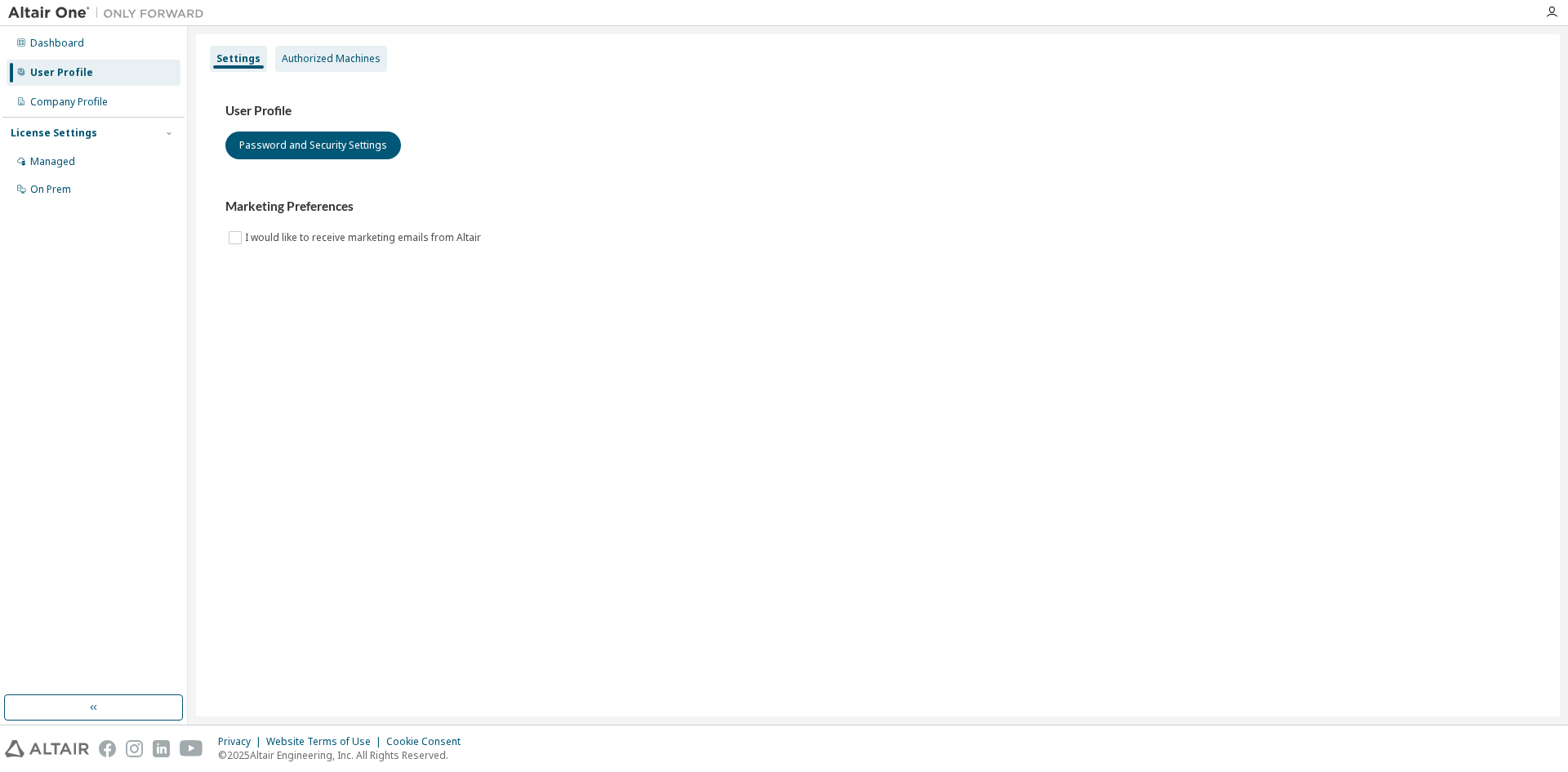
click at [331, 65] on div "Authorized Machines" at bounding box center [331, 58] width 112 height 27
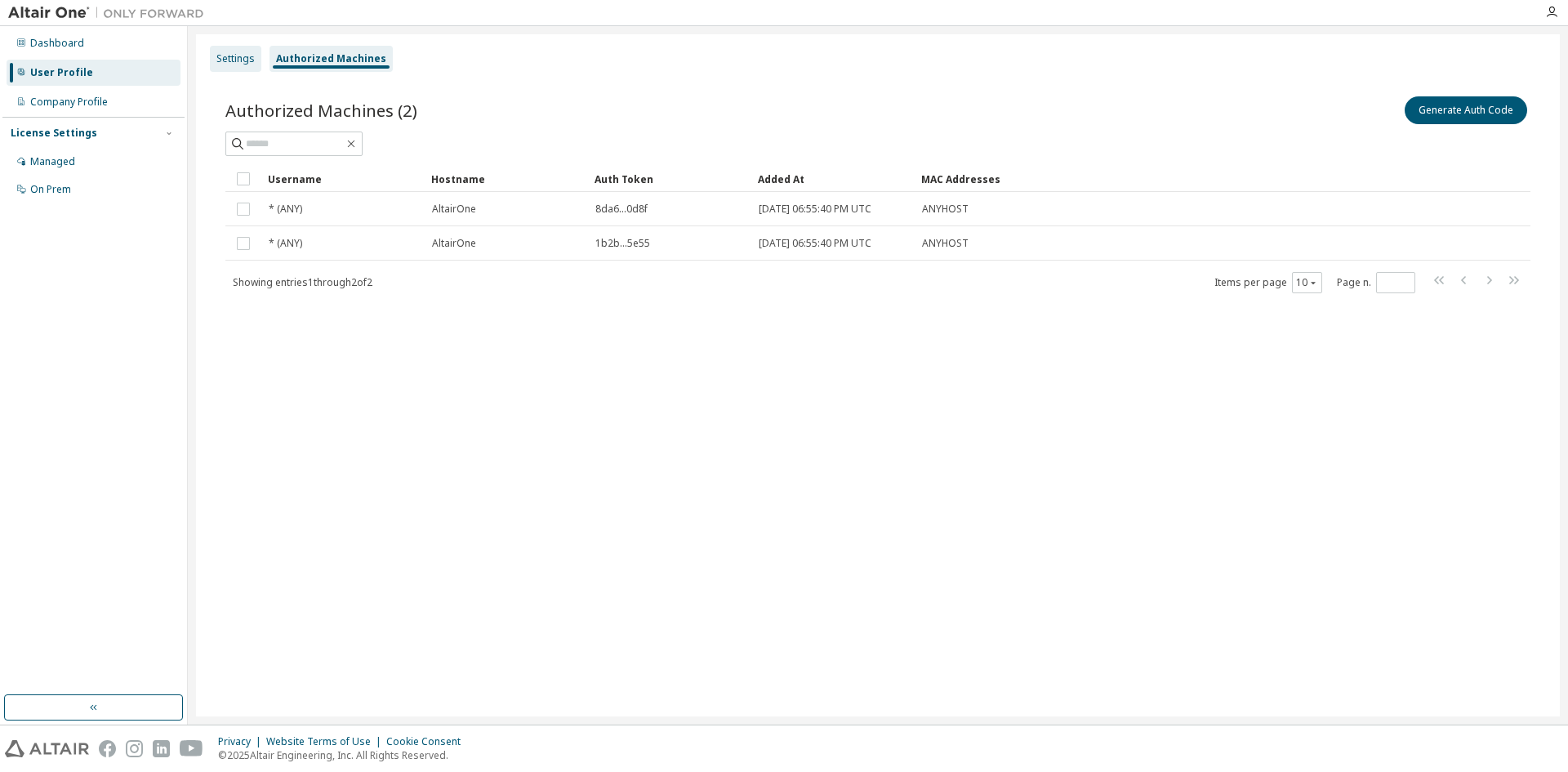
click at [231, 59] on div "Settings" at bounding box center [236, 58] width 38 height 13
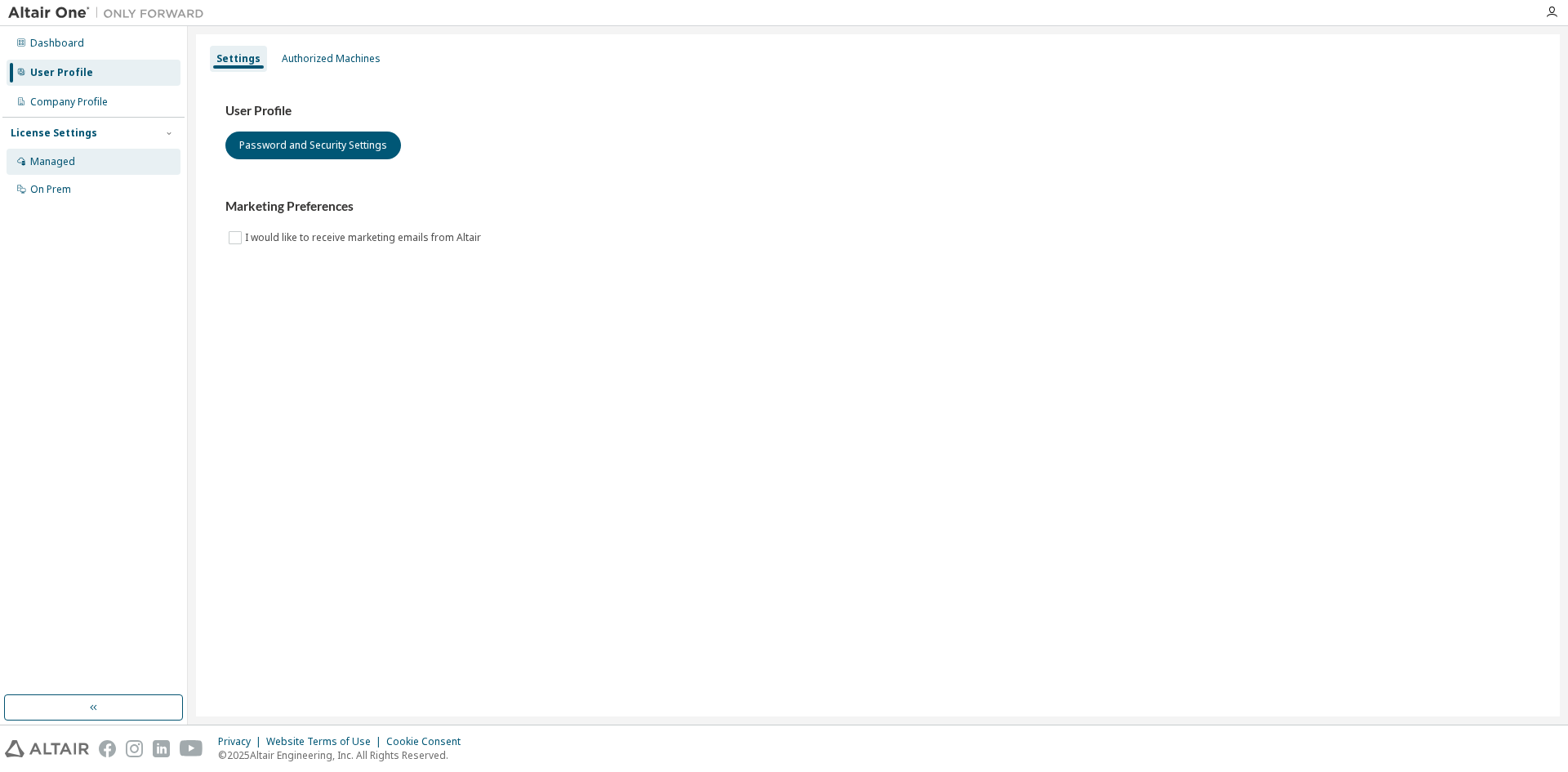
click at [56, 161] on div "Managed" at bounding box center [53, 161] width 45 height 13
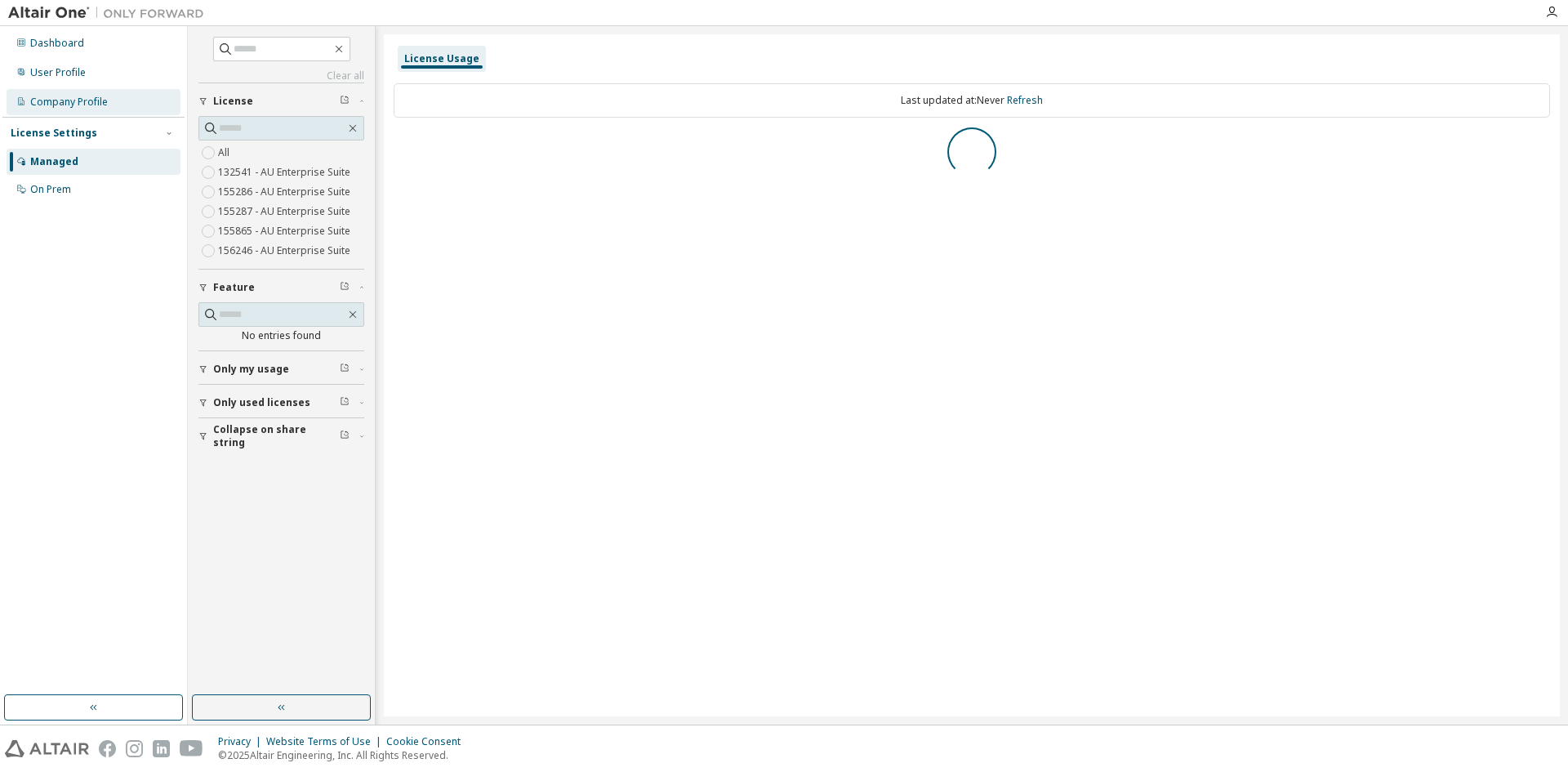
click at [80, 107] on div "Company Profile" at bounding box center [69, 102] width 78 height 13
